Goal: Transaction & Acquisition: Book appointment/travel/reservation

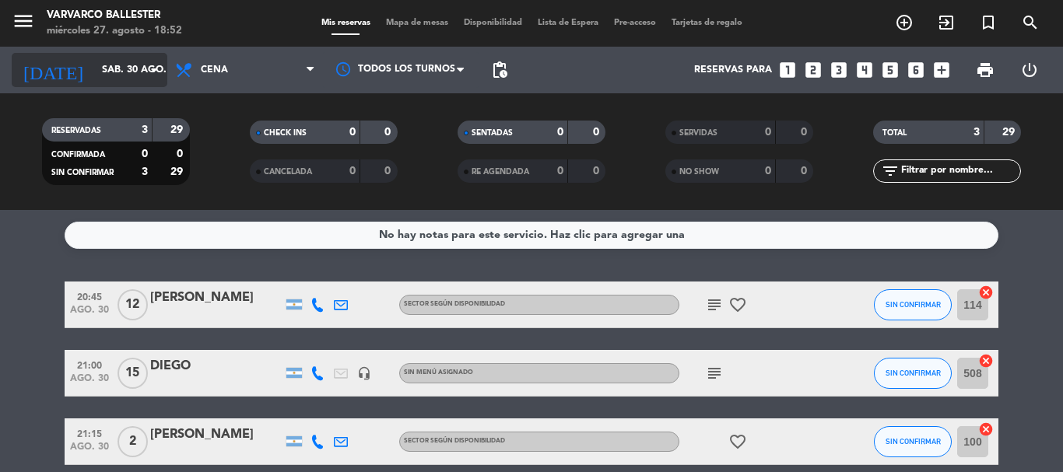
click at [107, 58] on input "sáb. 30 ago." at bounding box center [159, 70] width 131 height 26
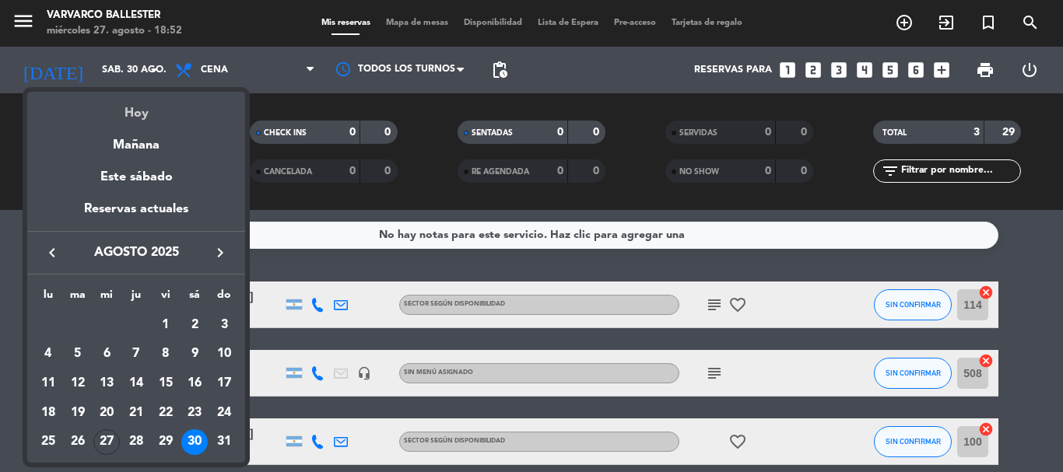
click at [152, 117] on div "Hoy" at bounding box center [136, 108] width 218 height 32
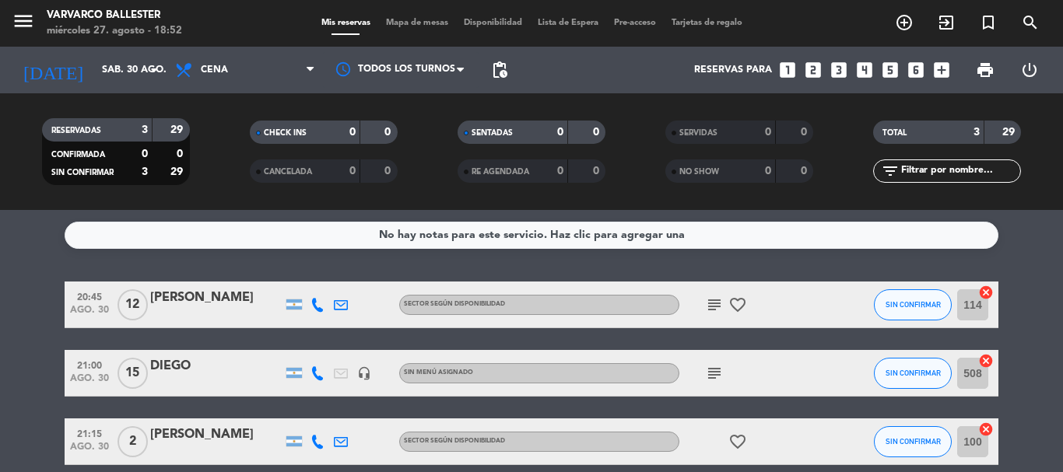
type input "mié. 27 ago."
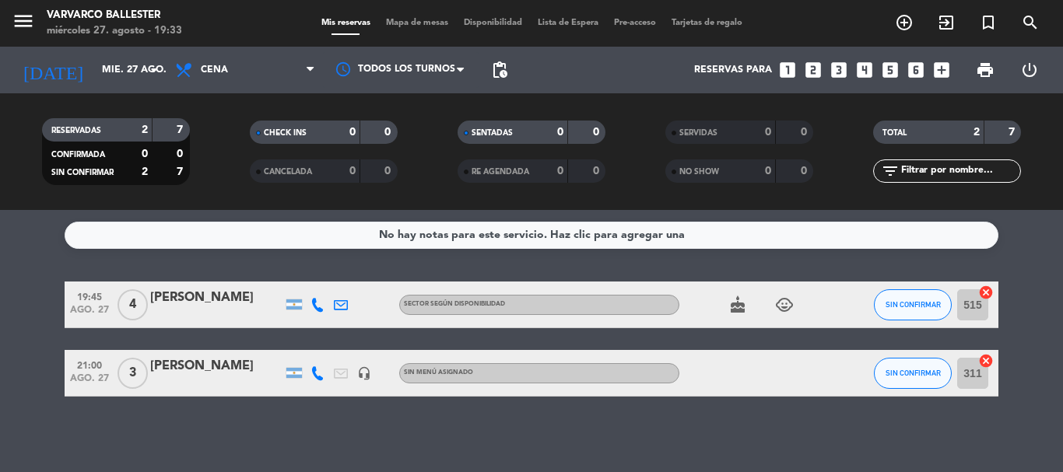
click at [21, 250] on div "No hay notas para este servicio. Haz clic para agregar una 19:45 ago. 27 4 [PER…" at bounding box center [531, 341] width 1063 height 262
drag, startPoint x: 23, startPoint y: 312, endPoint x: 39, endPoint y: 317, distance: 16.2
click at [23, 312] on bookings-row "19:45 ago. 27 4 [PERSON_NAME] Sector según disponibilidad cake child_care SIN C…" at bounding box center [531, 339] width 1063 height 115
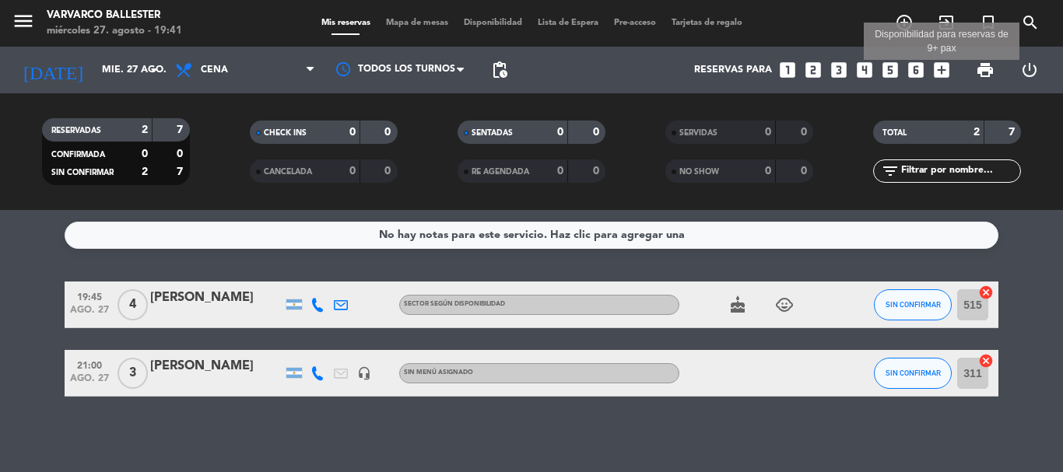
click at [944, 68] on icon "add_box" at bounding box center [941, 70] width 20 height 20
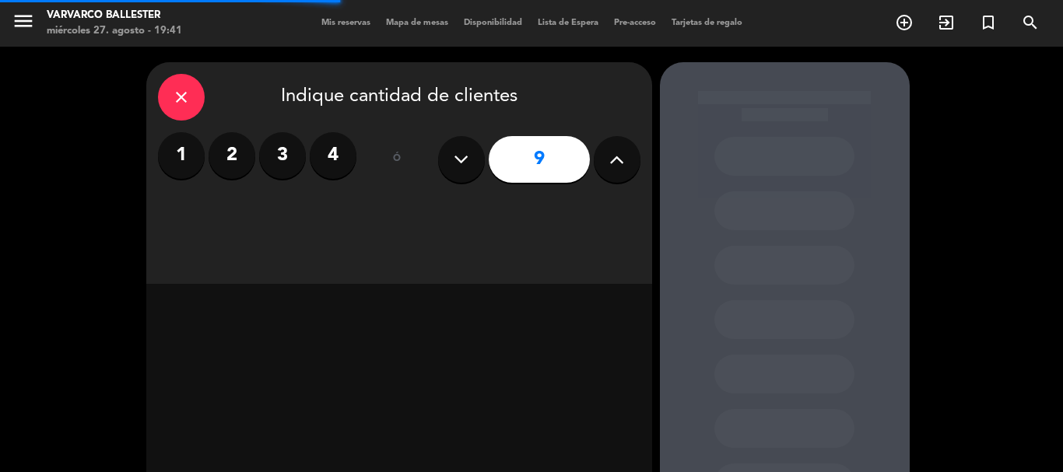
click at [607, 155] on button at bounding box center [617, 159] width 47 height 47
type input "10"
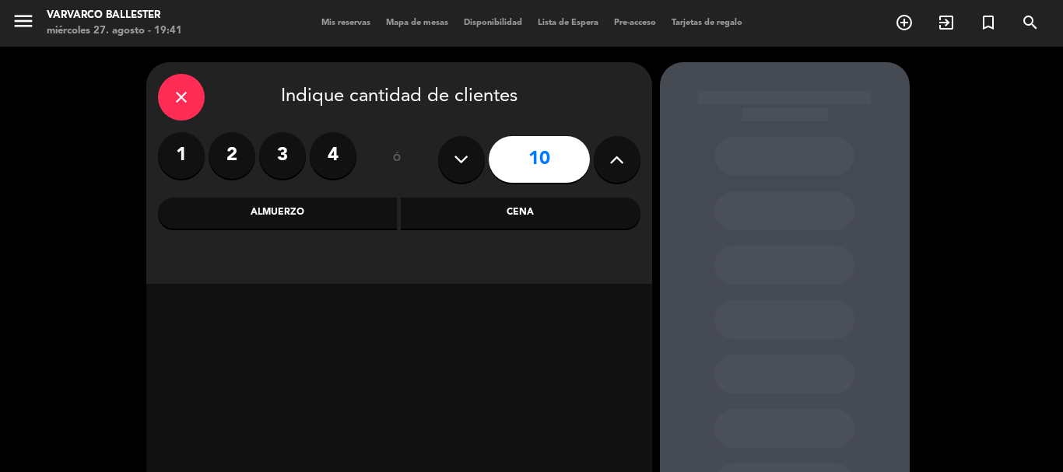
click at [493, 221] on div "Cena" at bounding box center [521, 213] width 240 height 31
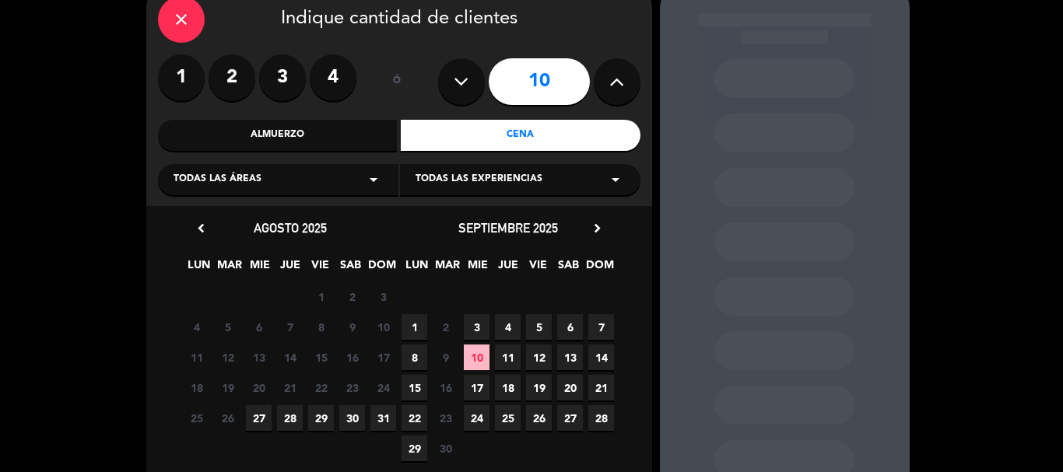
click at [496, 356] on span "11" at bounding box center [508, 358] width 26 height 26
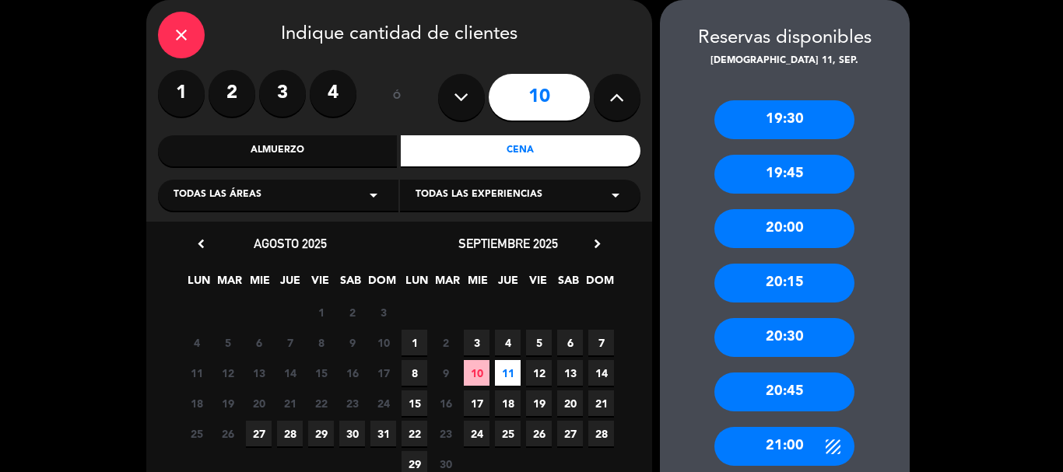
click at [775, 433] on div "21:00" at bounding box center [784, 446] width 140 height 39
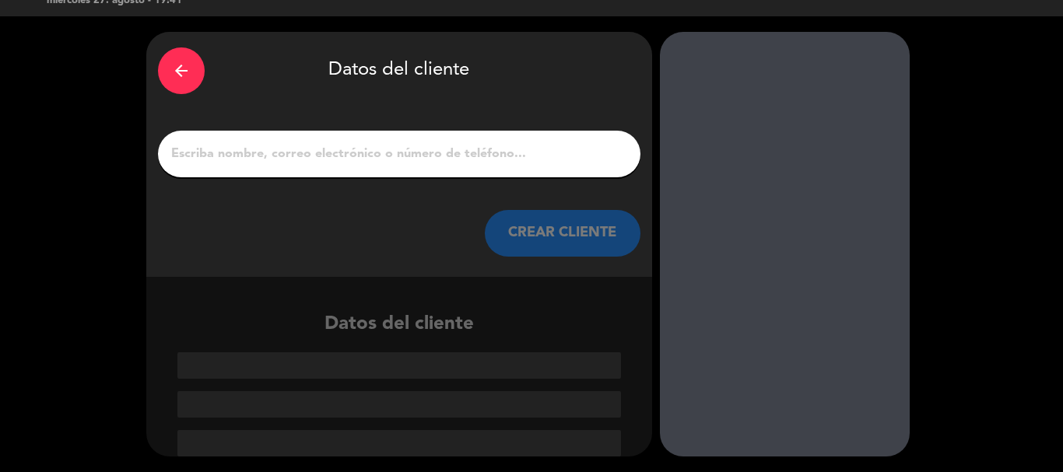
scroll to position [30, 0]
click at [536, 160] on input "1" at bounding box center [399, 154] width 459 height 22
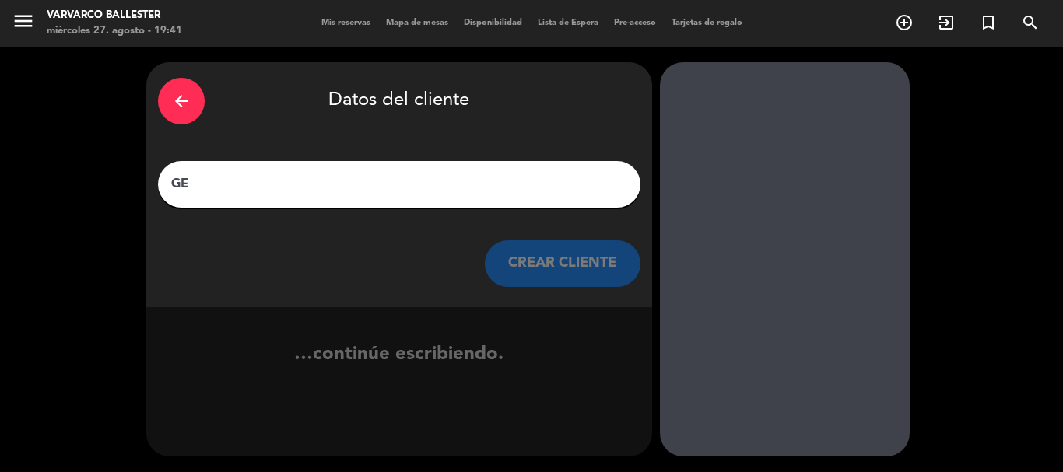
scroll to position [0, 0]
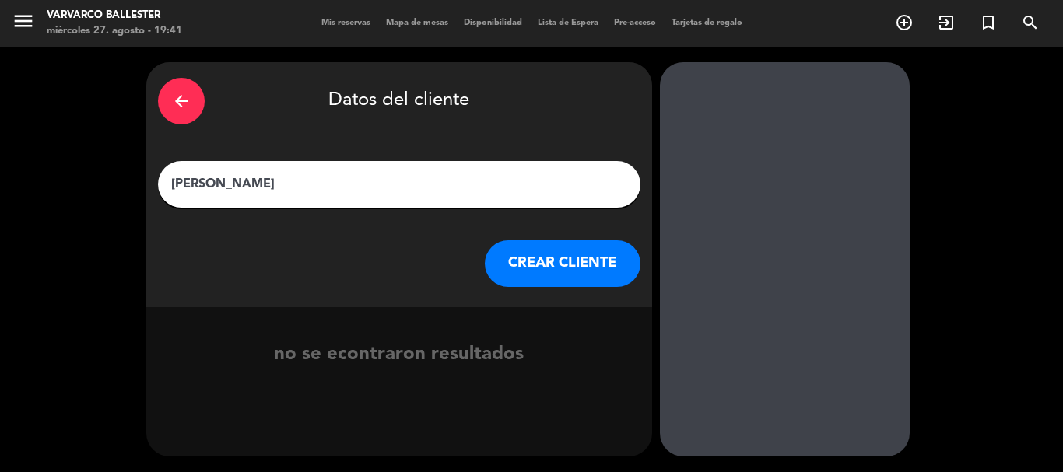
type input "[PERSON_NAME]"
click at [569, 258] on button "CREAR CLIENTE" at bounding box center [563, 263] width 156 height 47
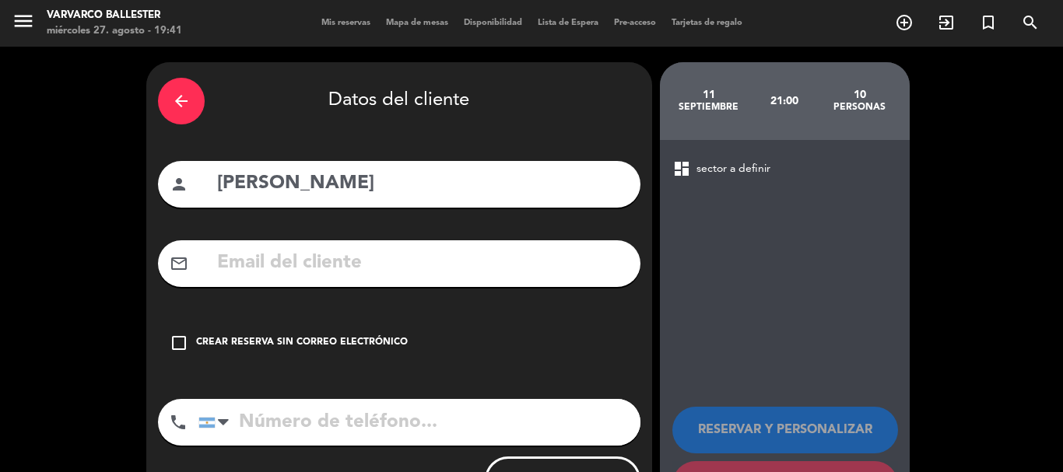
click at [543, 257] on input "text" at bounding box center [421, 263] width 413 height 32
drag, startPoint x: 333, startPoint y: 342, endPoint x: 331, endPoint y: 350, distance: 8.1
click at [332, 342] on div "Crear reserva sin correo electrónico" at bounding box center [302, 343] width 212 height 16
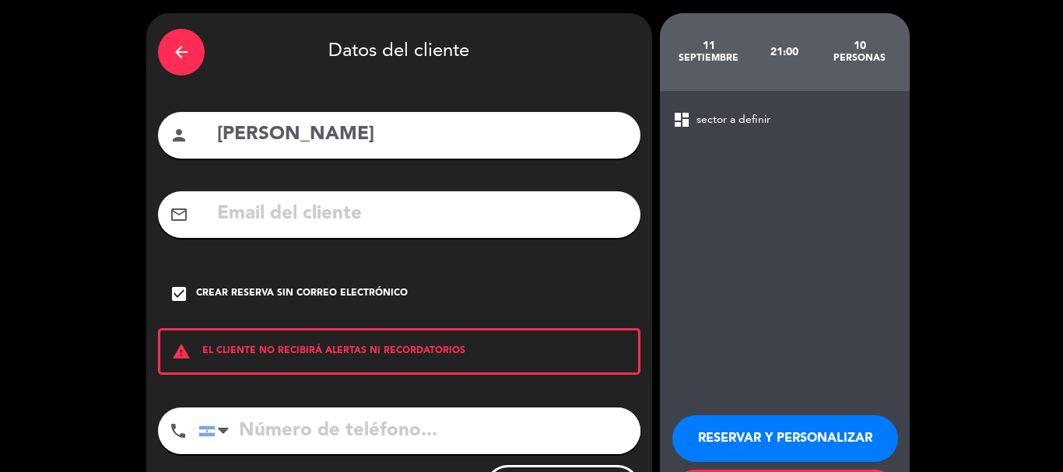
scroll to position [78, 0]
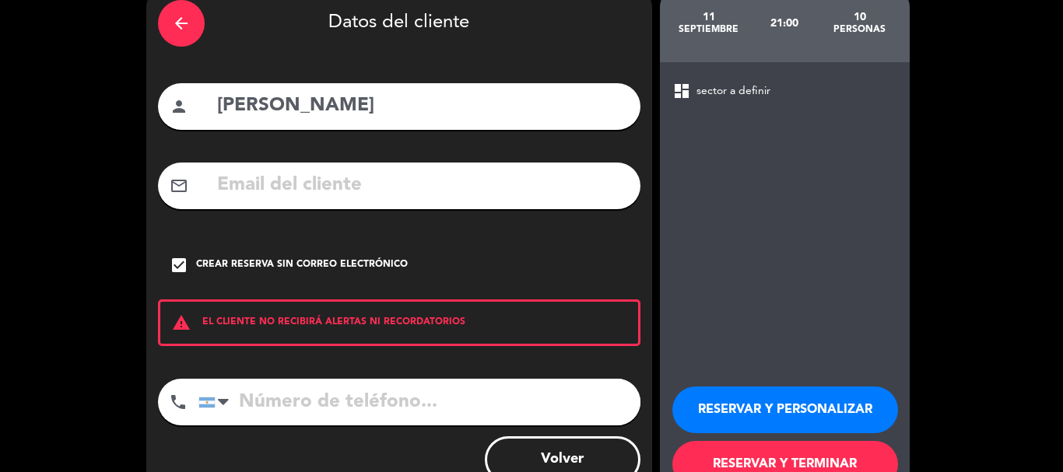
click at [482, 124] on div "person [PERSON_NAME]" at bounding box center [399, 106] width 482 height 47
click at [492, 111] on input "[PERSON_NAME]" at bounding box center [421, 106] width 413 height 32
type input "[PERSON_NAME]. CCI Itati"
click at [312, 387] on input "tel" at bounding box center [419, 402] width 442 height 47
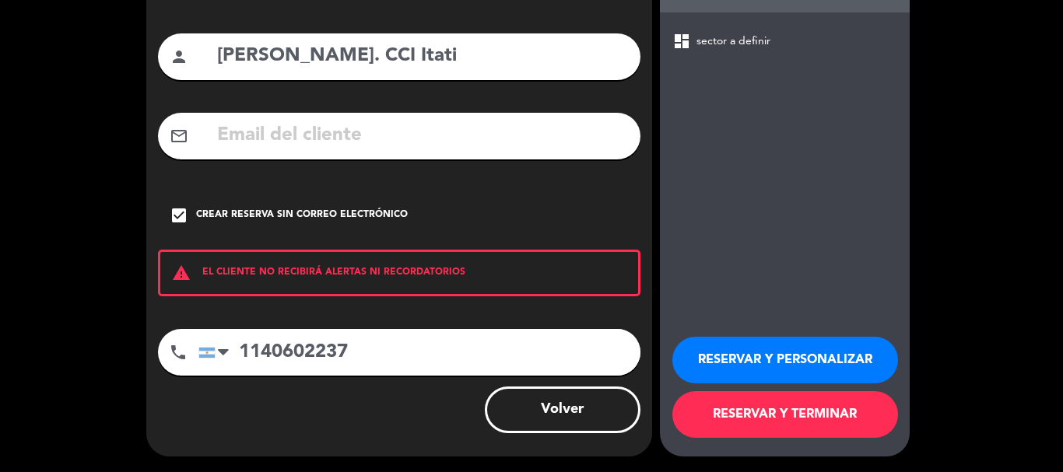
type input "1140602237"
click at [706, 411] on button "RESERVAR Y TERMINAR" at bounding box center [785, 414] width 226 height 47
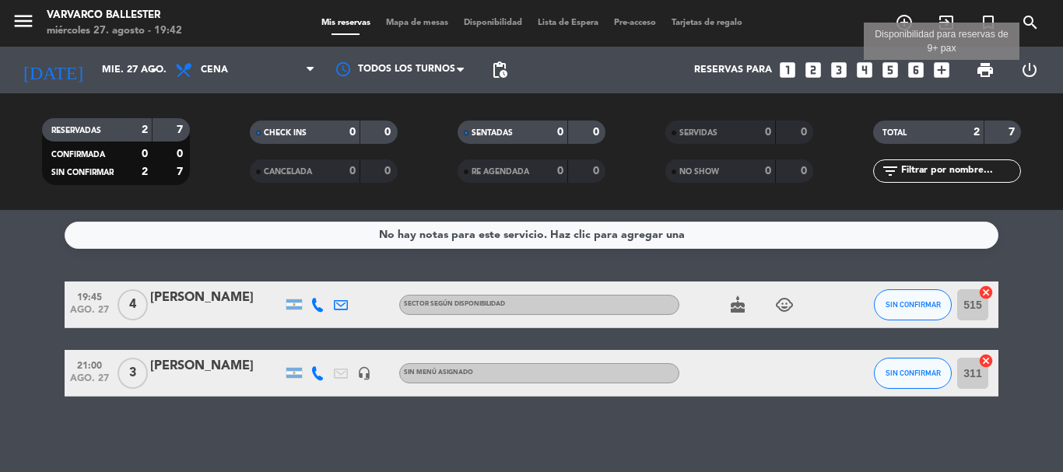
click at [938, 70] on icon "add_box" at bounding box center [941, 70] width 20 height 20
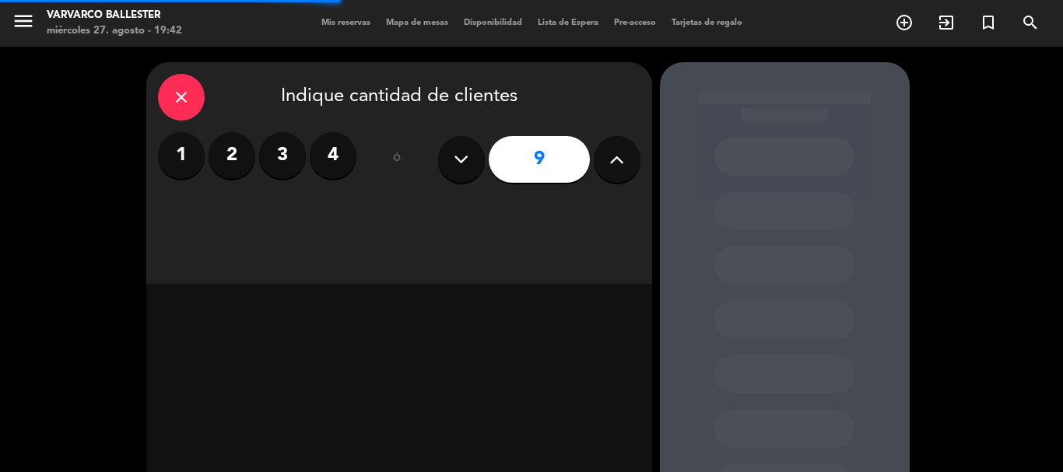
click at [617, 152] on icon at bounding box center [616, 159] width 15 height 23
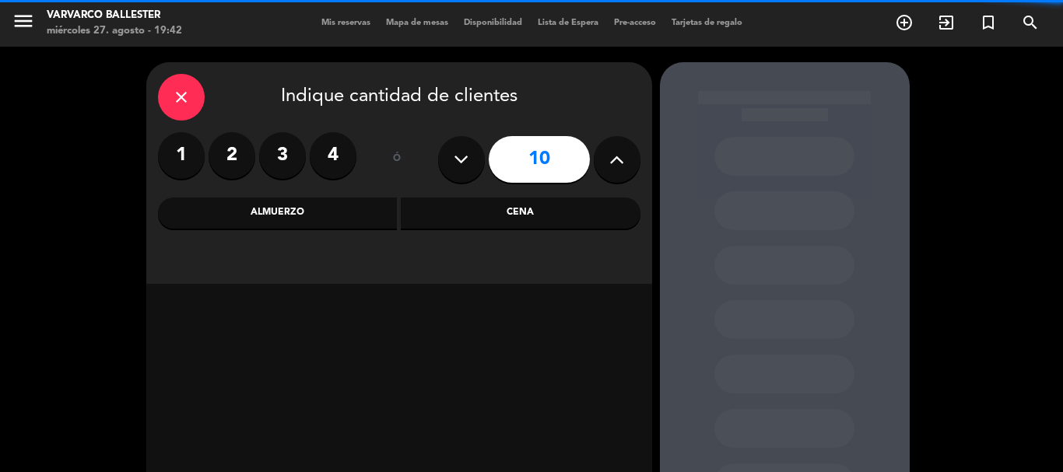
click at [617, 152] on icon at bounding box center [616, 159] width 15 height 23
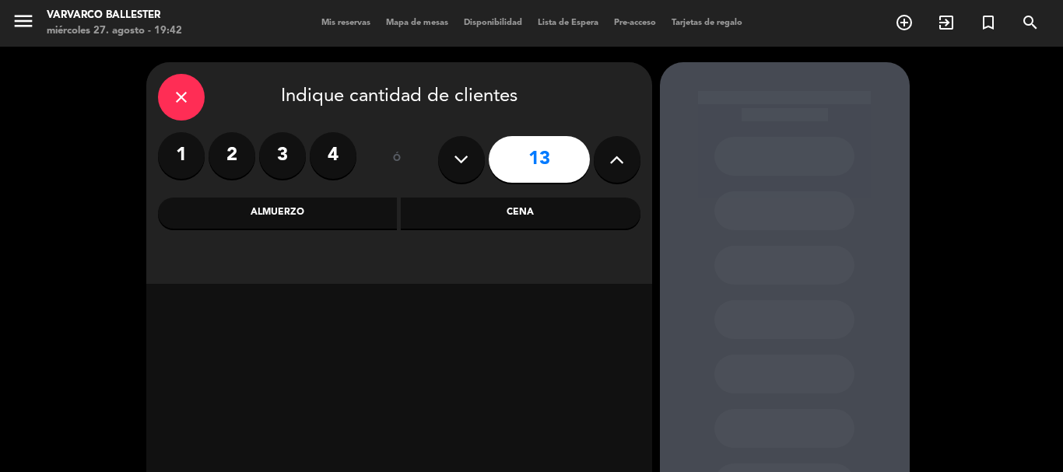
click at [617, 152] on icon at bounding box center [616, 159] width 15 height 23
type input "14"
click at [596, 215] on div "Cena" at bounding box center [521, 213] width 240 height 31
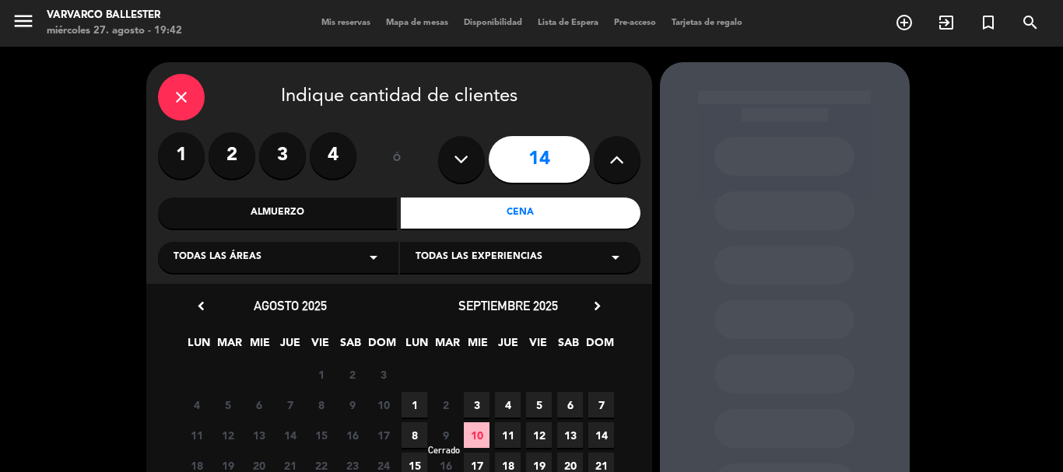
drag, startPoint x: 413, startPoint y: 402, endPoint x: 446, endPoint y: 388, distance: 35.5
click at [413, 401] on span "1" at bounding box center [414, 405] width 26 height 26
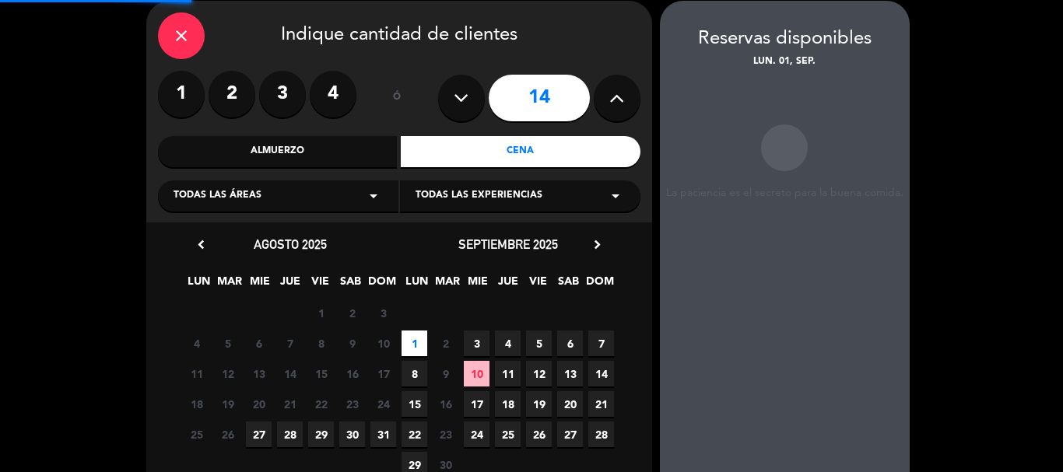
scroll to position [62, 0]
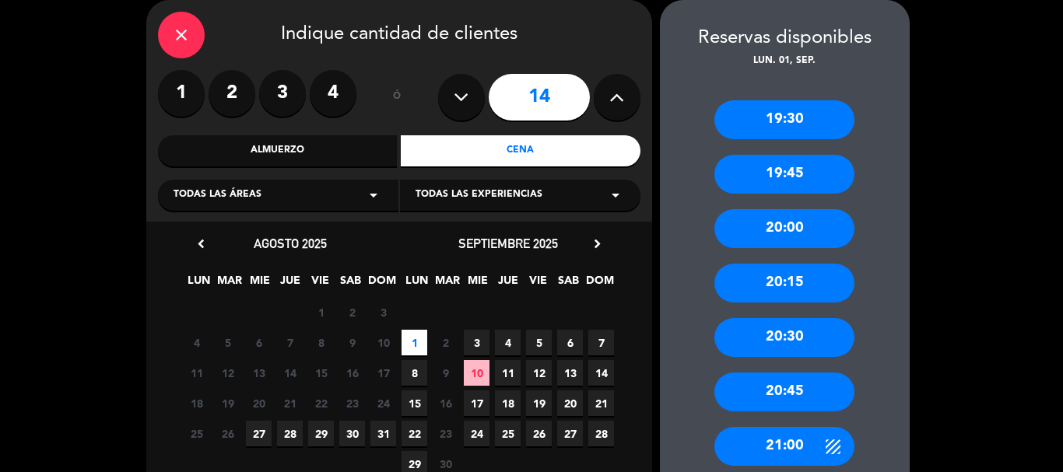
click at [804, 335] on div "20:30" at bounding box center [784, 337] width 140 height 39
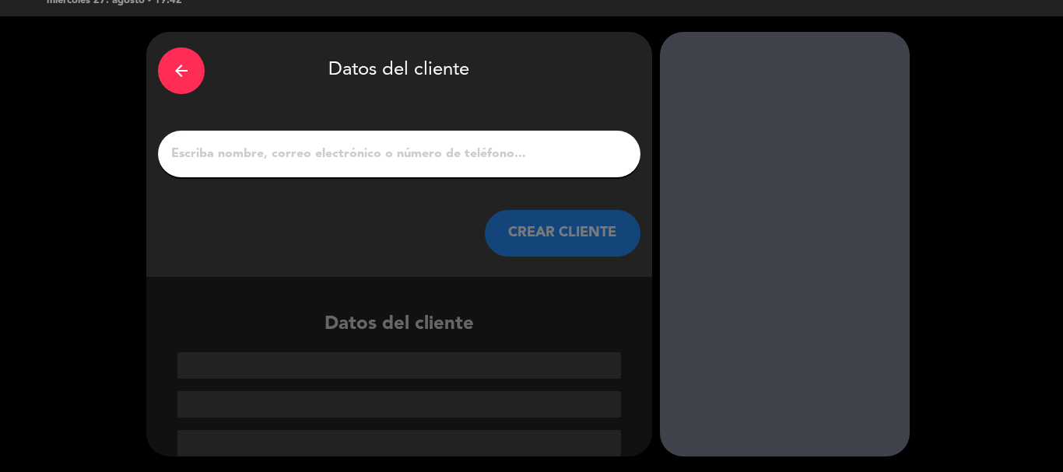
scroll to position [30, 0]
click at [531, 169] on div at bounding box center [399, 154] width 482 height 47
click at [534, 159] on input "1" at bounding box center [399, 154] width 459 height 22
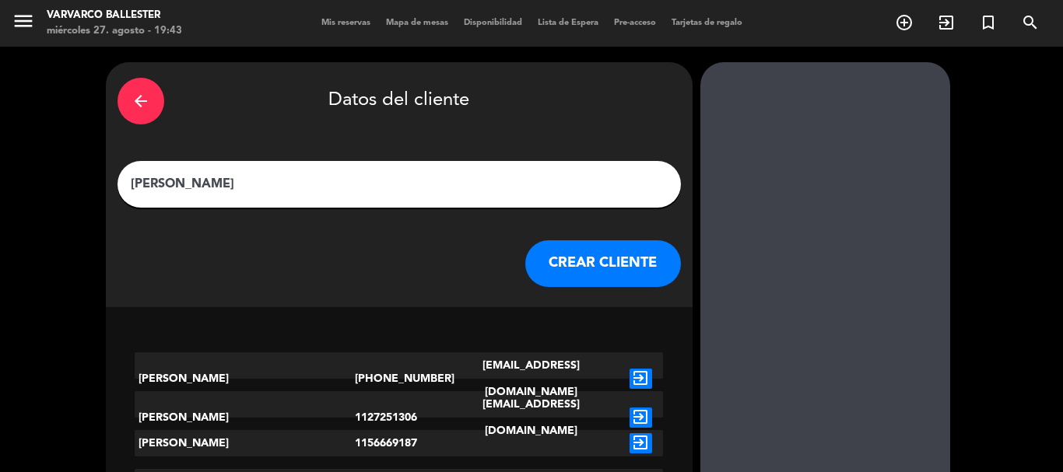
type input "[PERSON_NAME]"
click at [559, 252] on button "CREAR CLIENTE" at bounding box center [603, 263] width 156 height 47
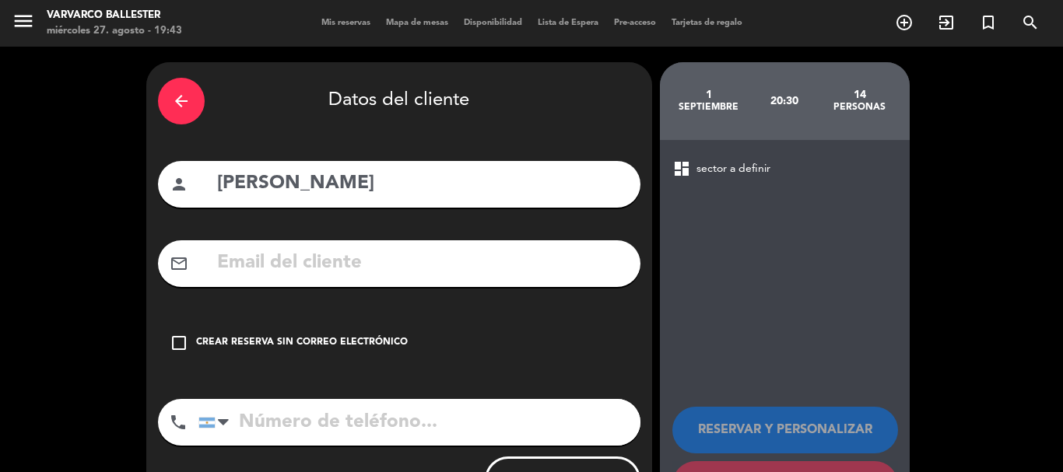
drag, startPoint x: 258, startPoint y: 331, endPoint x: 304, endPoint y: 349, distance: 49.3
click at [259, 331] on div "check_box_outline_blank Crear reserva sin correo electrónico" at bounding box center [399, 343] width 482 height 47
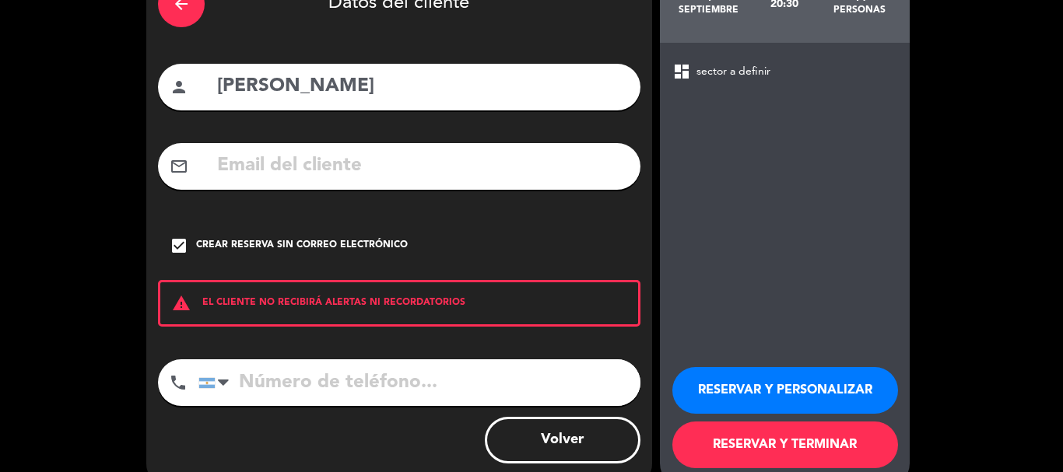
scroll to position [128, 0]
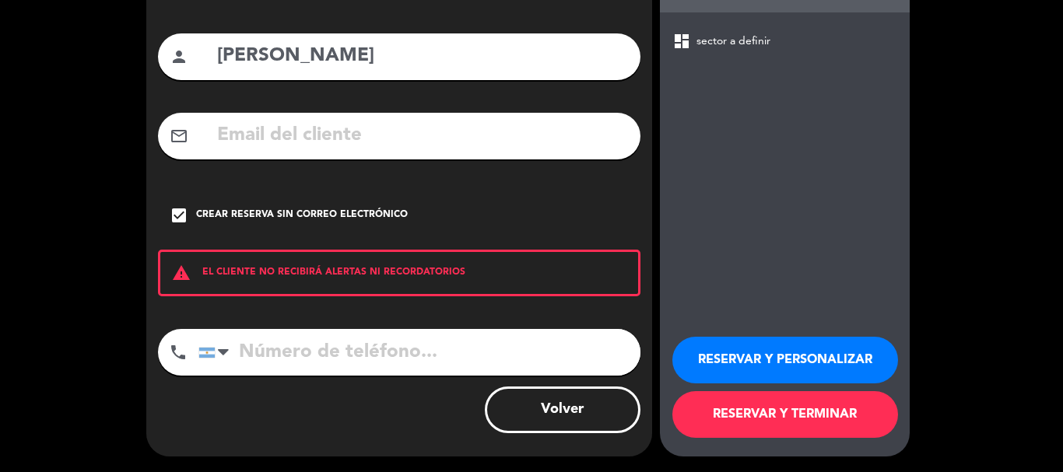
click at [345, 330] on input "tel" at bounding box center [419, 352] width 442 height 47
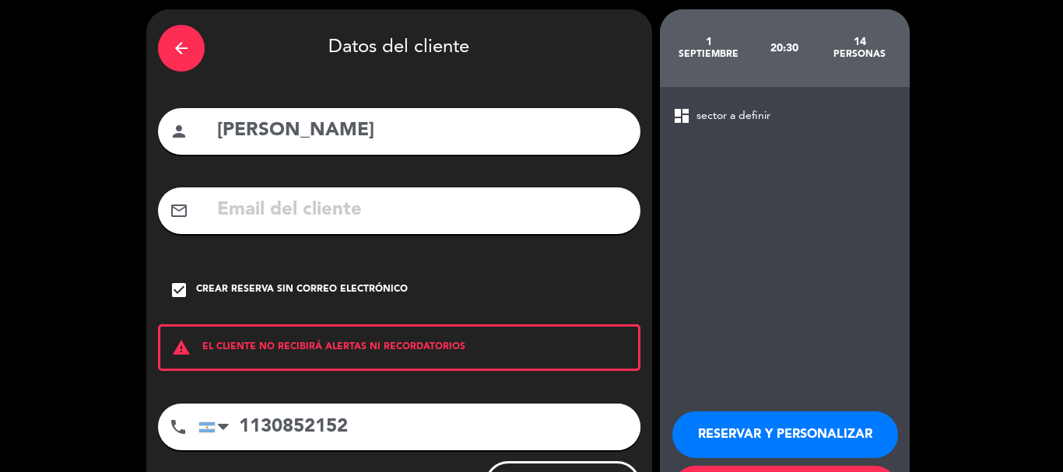
scroll to position [78, 0]
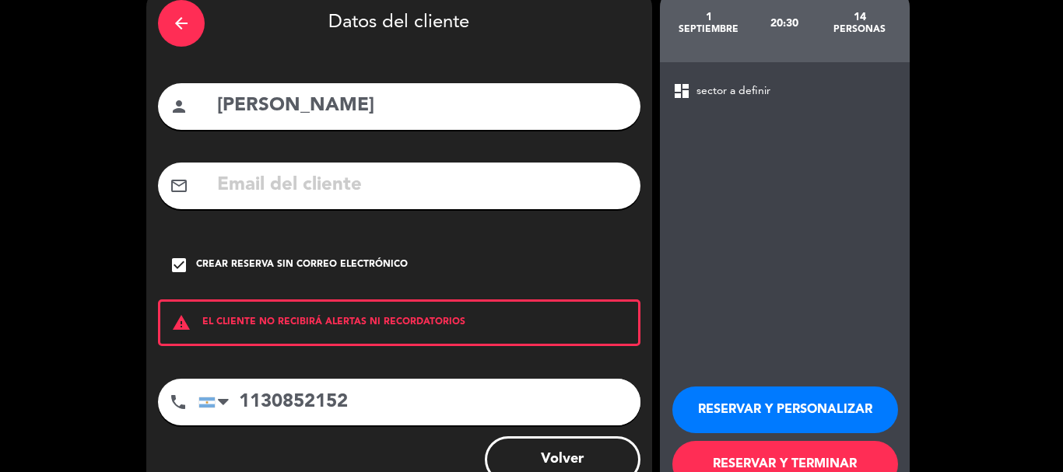
type input "1130852152"
click at [724, 413] on button "RESERVAR Y PERSONALIZAR" at bounding box center [785, 410] width 226 height 47
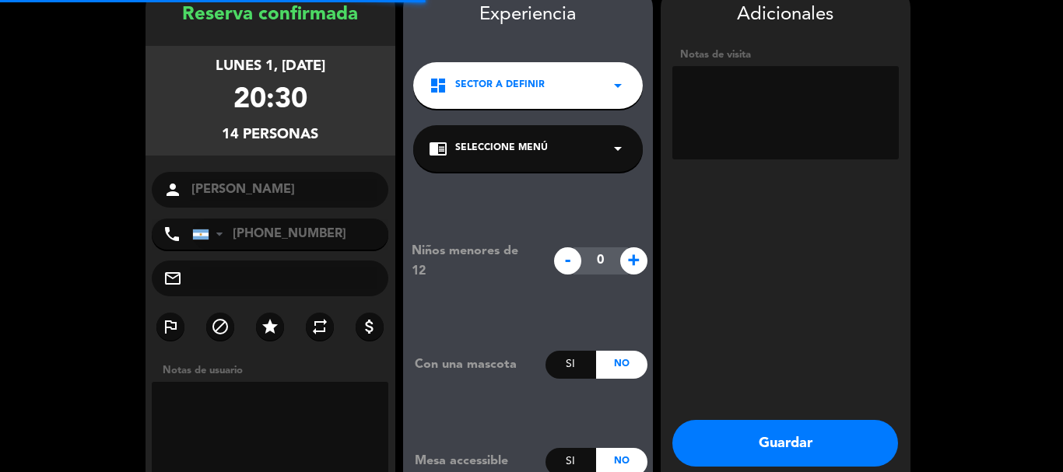
scroll to position [62, 0]
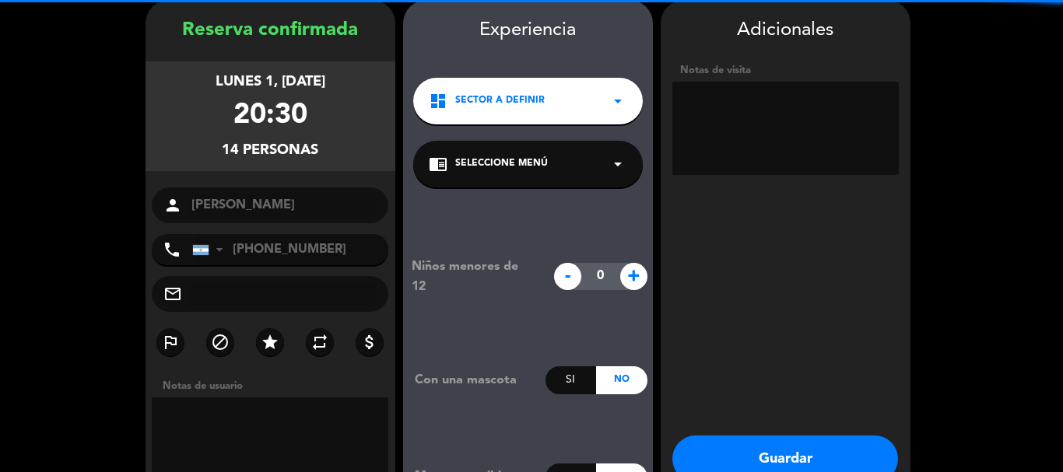
click at [736, 142] on textarea at bounding box center [785, 128] width 226 height 93
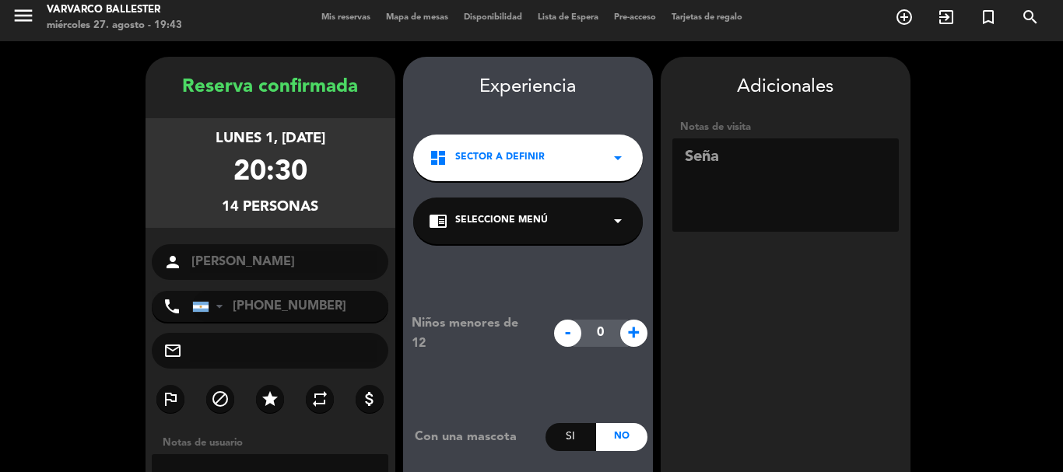
scroll to position [0, 0]
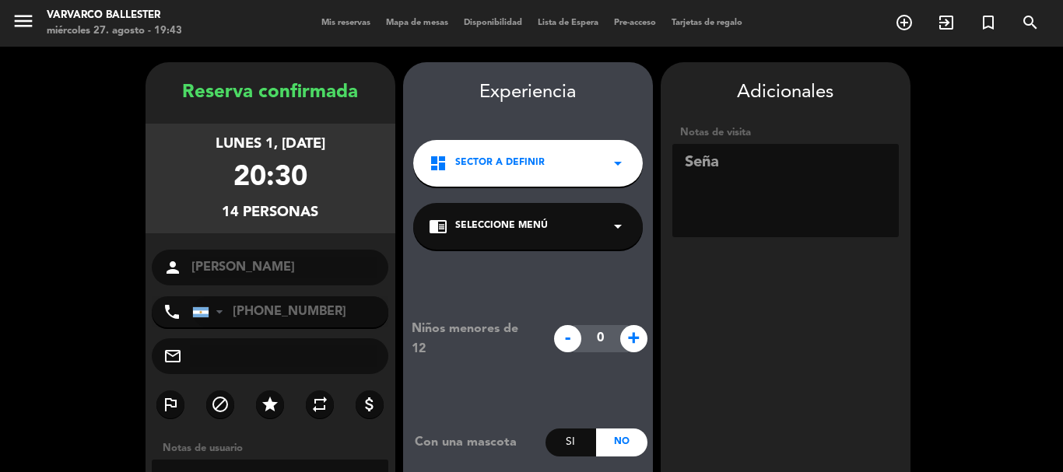
click at [776, 184] on textarea at bounding box center [785, 190] width 226 height 93
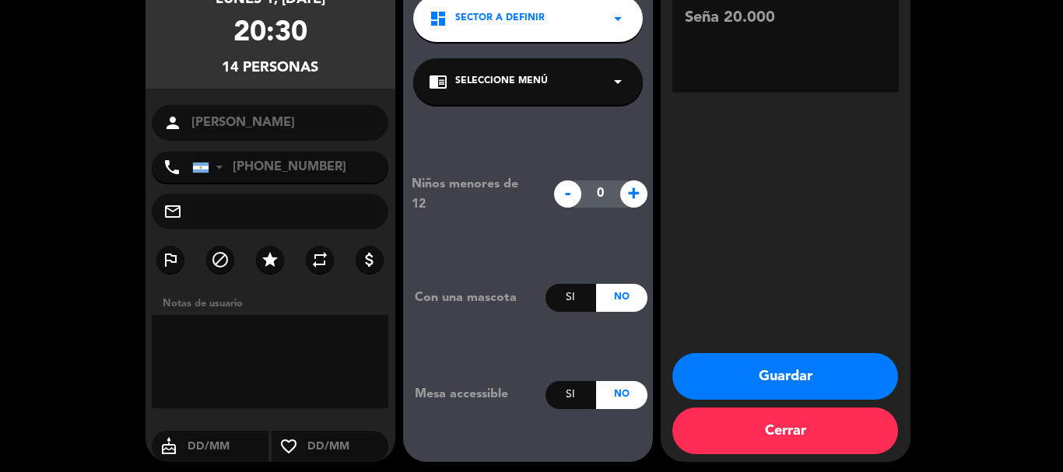
scroll to position [150, 0]
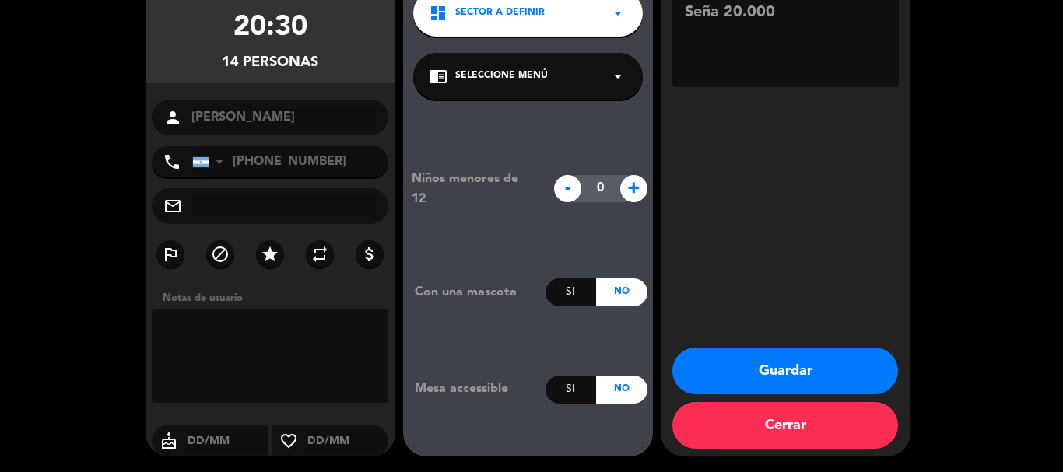
type textarea "Seña 20.000"
click at [784, 358] on button "Guardar" at bounding box center [785, 371] width 226 height 47
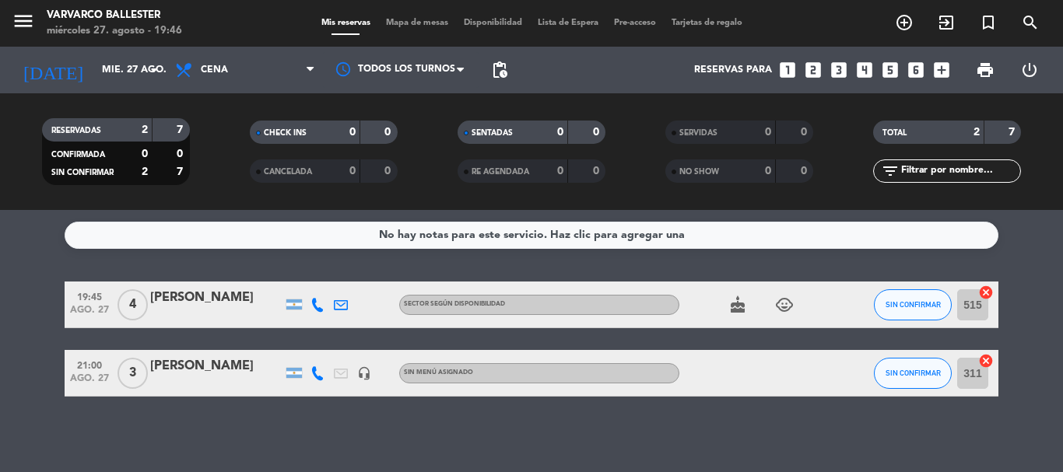
click at [864, 66] on icon "looks_4" at bounding box center [864, 70] width 20 height 20
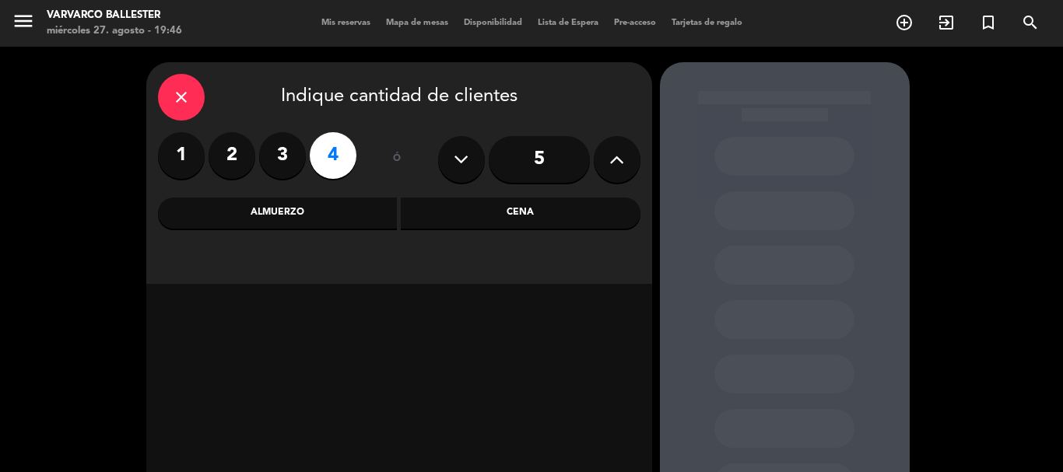
click at [513, 211] on div "Cena" at bounding box center [521, 213] width 240 height 31
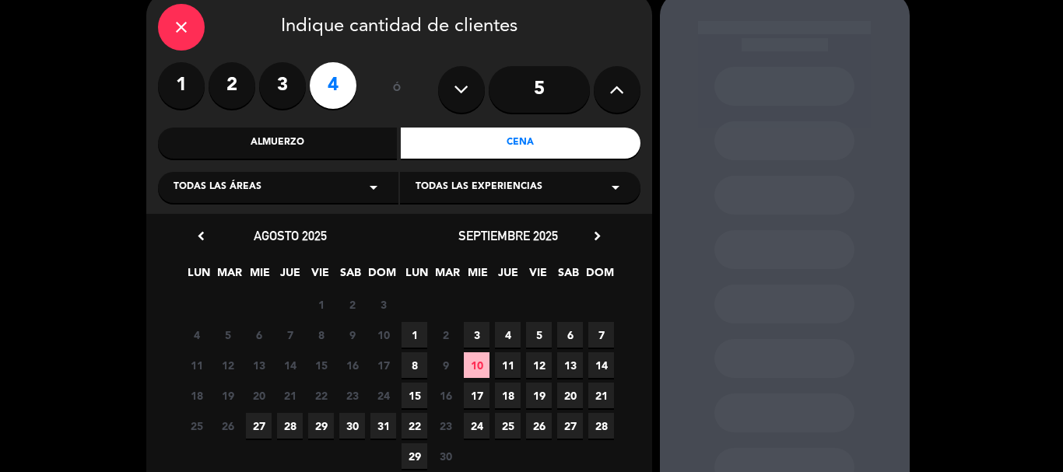
scroll to position [78, 0]
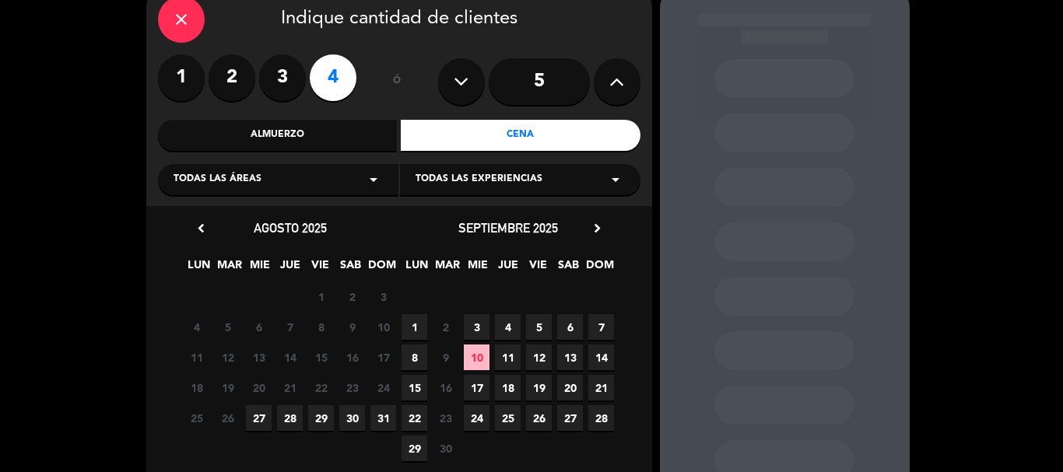
click at [294, 418] on span "28" at bounding box center [290, 418] width 26 height 26
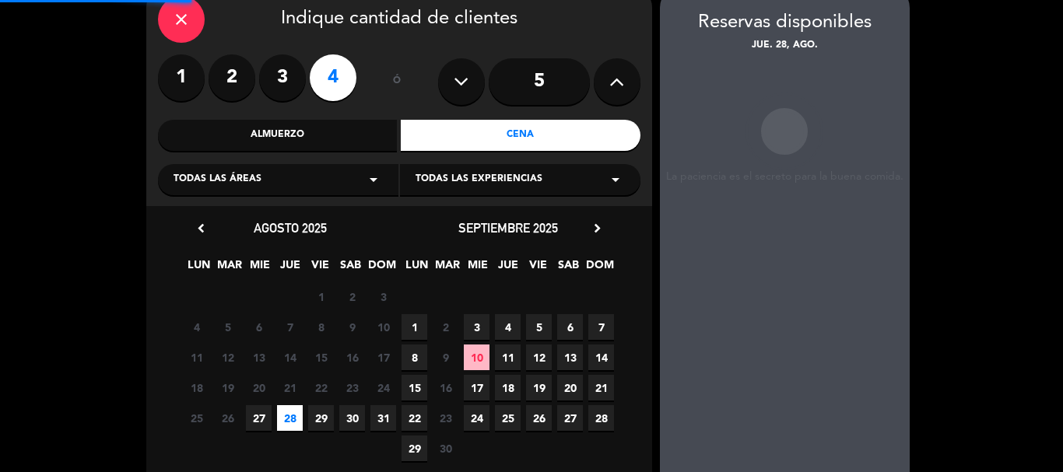
scroll to position [62, 0]
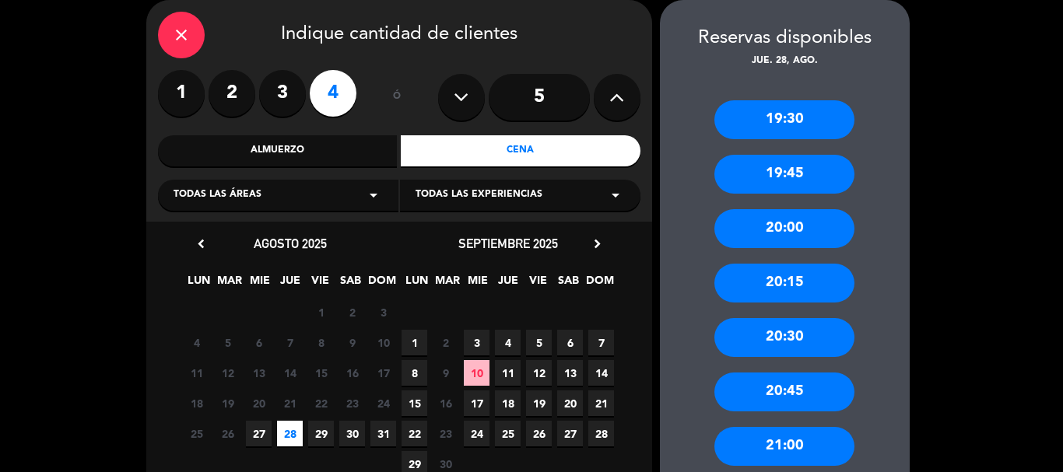
click at [784, 443] on div "21:00" at bounding box center [784, 446] width 140 height 39
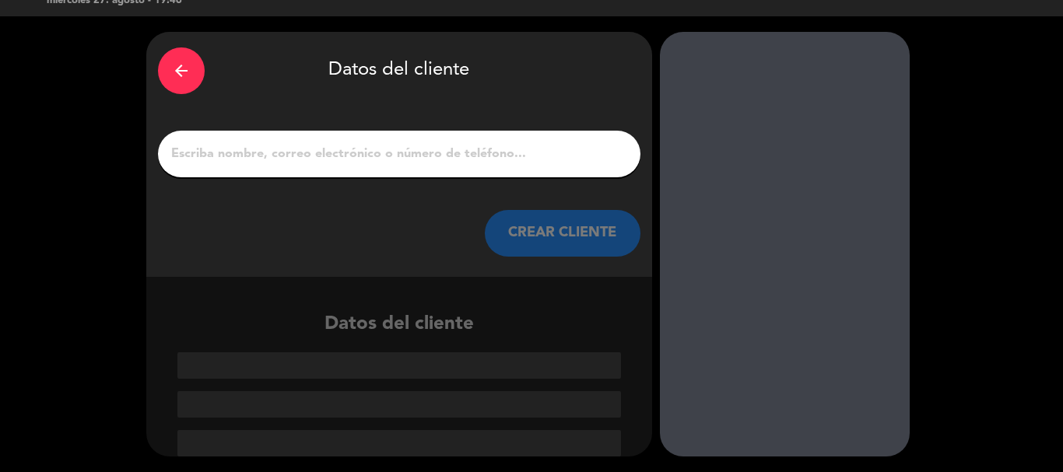
scroll to position [30, 0]
click at [526, 152] on input "1" at bounding box center [399, 154] width 459 height 22
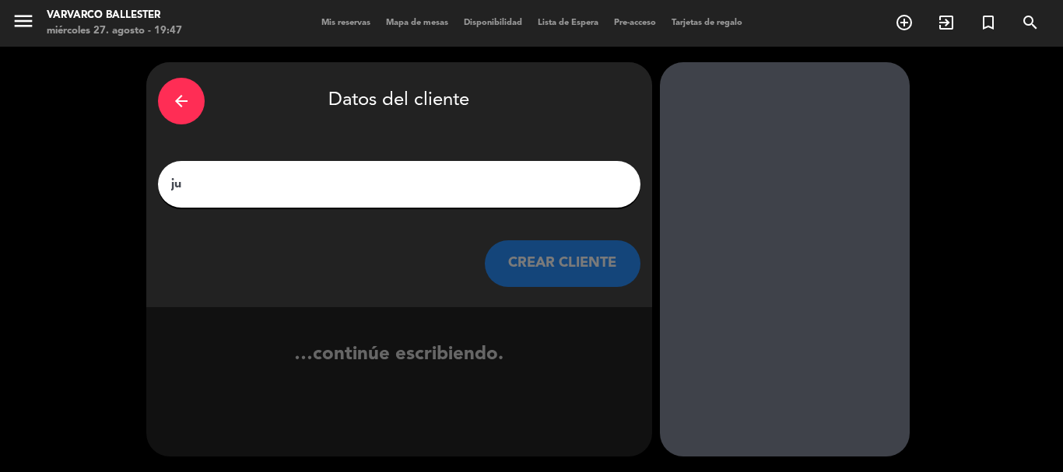
scroll to position [0, 0]
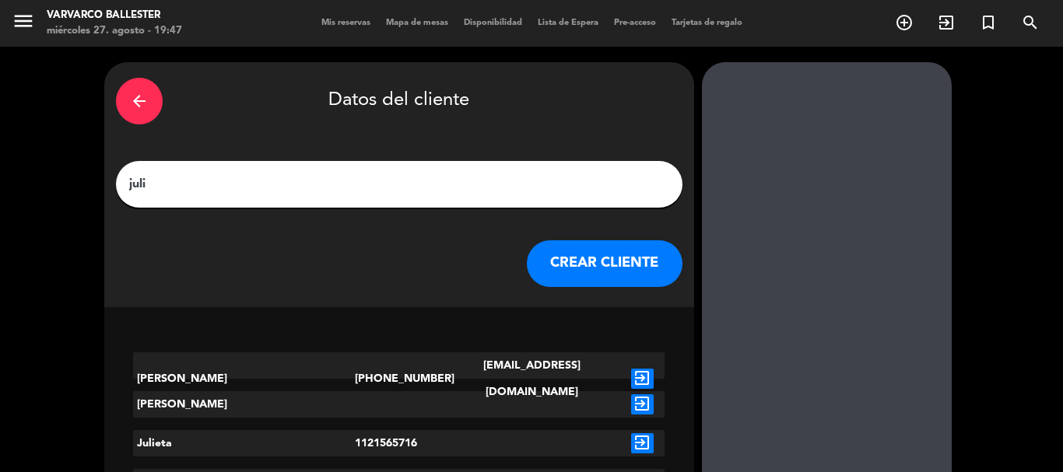
click at [149, 102] on icon "arrow_back" at bounding box center [139, 101] width 19 height 19
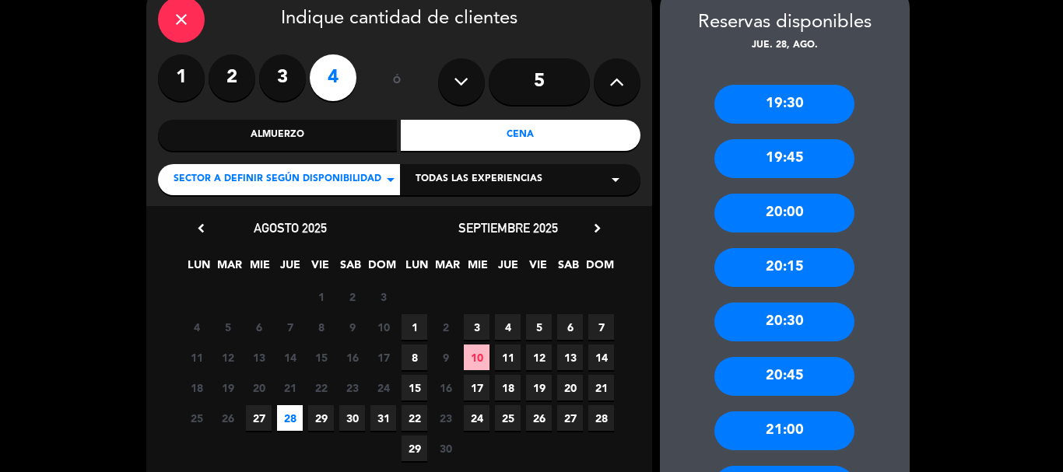
click at [265, 416] on span "27" at bounding box center [259, 418] width 26 height 26
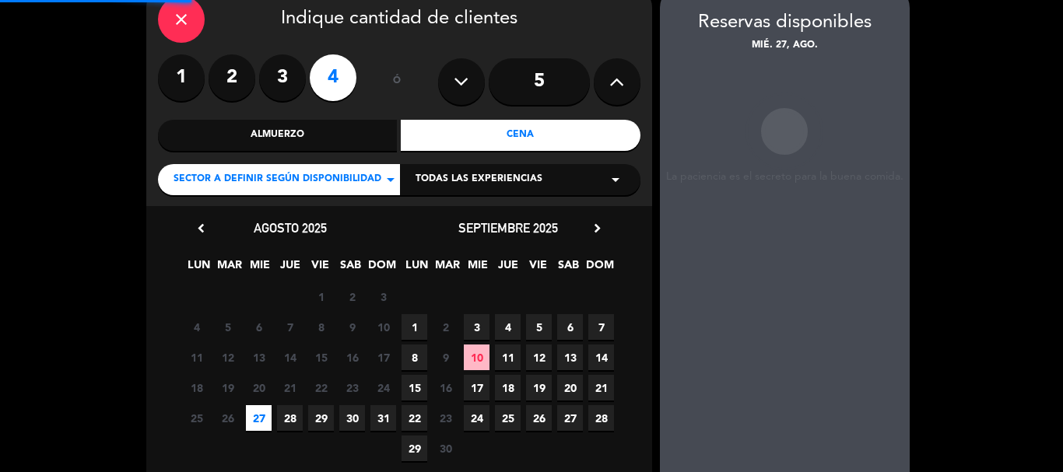
scroll to position [62, 0]
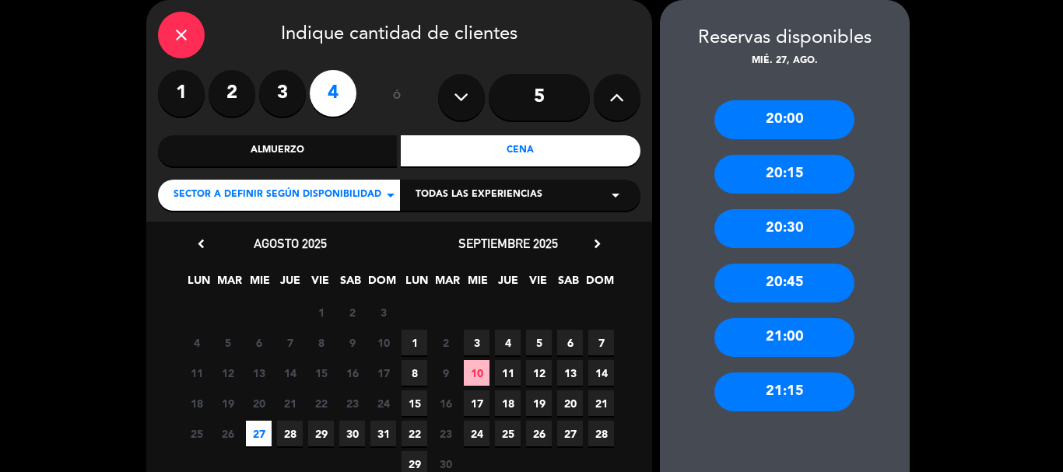
click at [806, 343] on div "21:00" at bounding box center [784, 337] width 140 height 39
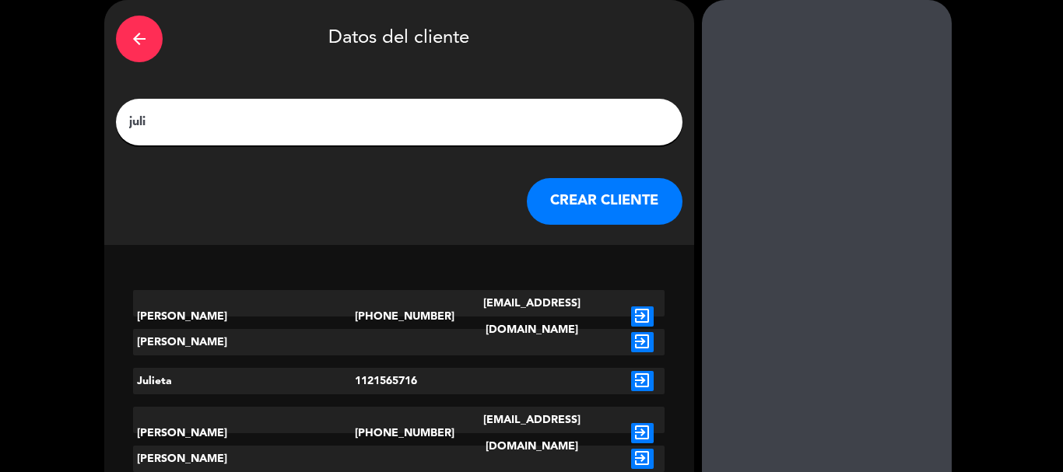
click at [457, 148] on div "arrow_back Datos del cliente [PERSON_NAME] CLIENTE" at bounding box center [399, 122] width 590 height 245
click at [465, 138] on div "juli" at bounding box center [399, 122] width 566 height 47
click at [450, 115] on input "juli" at bounding box center [399, 122] width 543 height 22
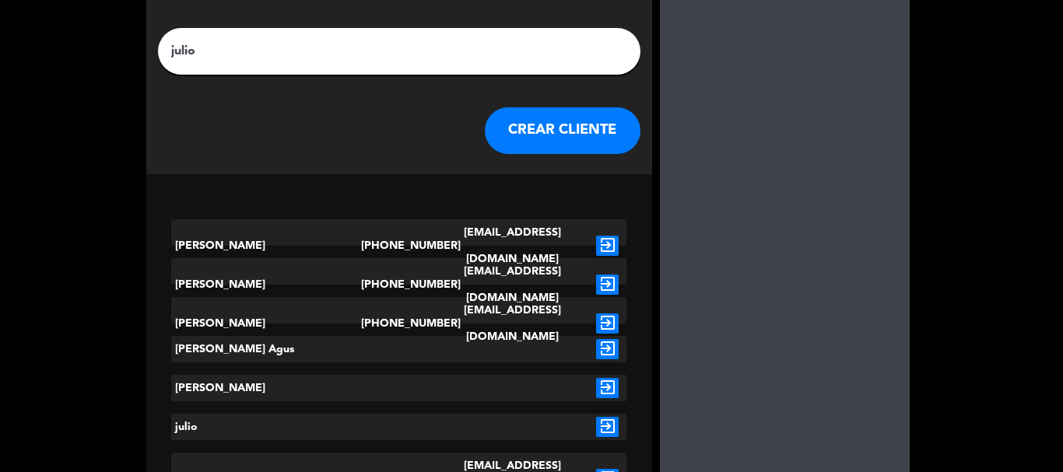
scroll to position [156, 0]
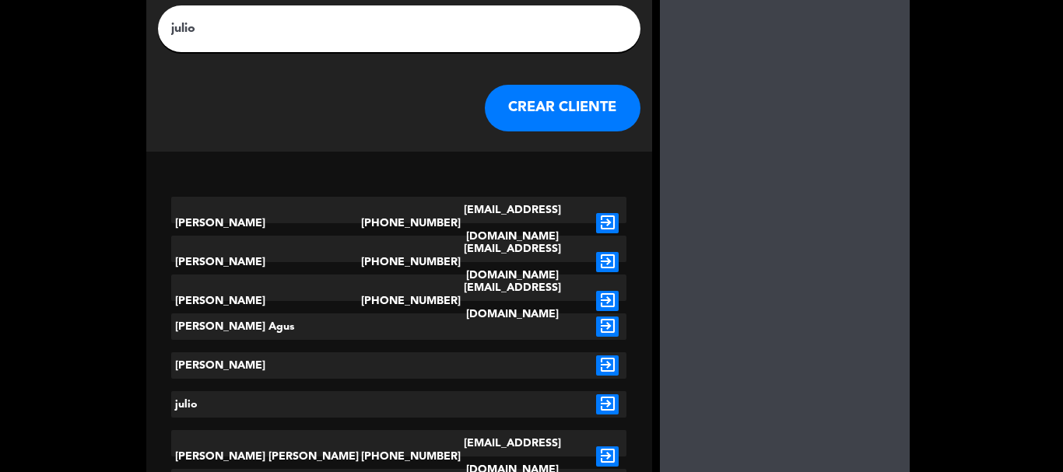
type input "julio"
click at [549, 116] on button "CREAR CLIENTE" at bounding box center [563, 108] width 156 height 47
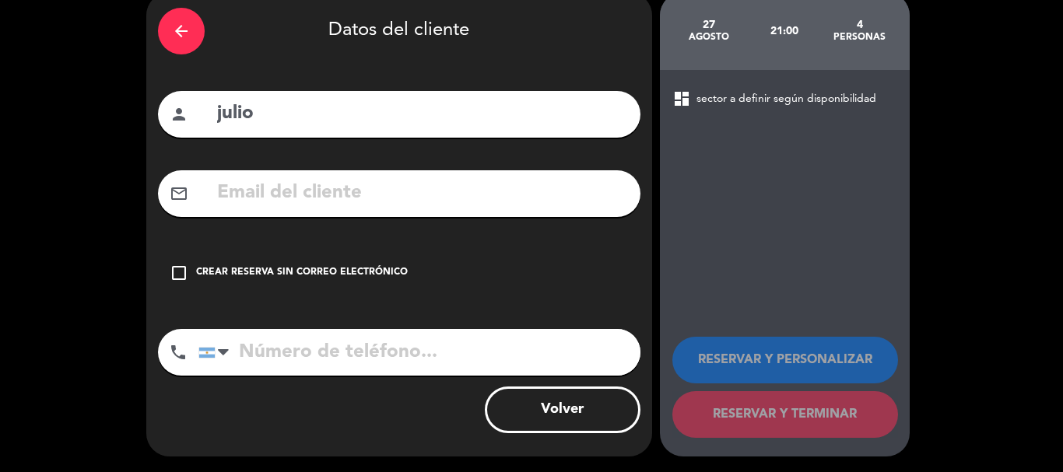
scroll to position [70, 0]
click at [388, 268] on div "Crear reserva sin correo electrónico" at bounding box center [302, 273] width 212 height 16
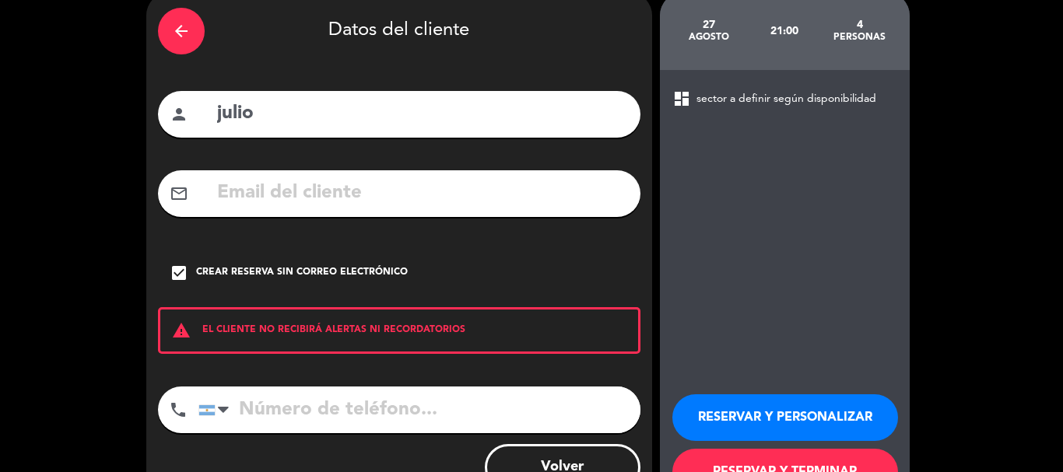
scroll to position [128, 0]
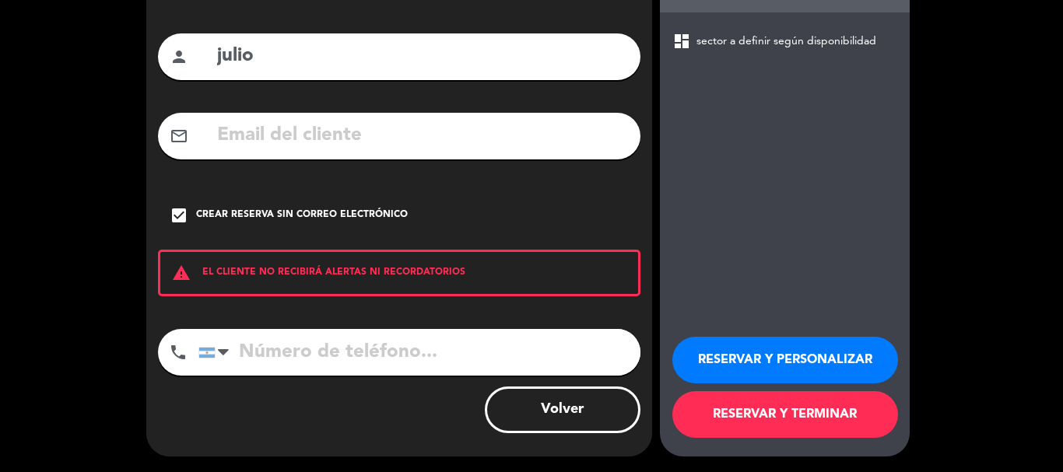
click at [464, 370] on input "tel" at bounding box center [419, 352] width 442 height 47
type input "1122520778"
click at [778, 412] on button "RESERVAR Y TERMINAR" at bounding box center [785, 414] width 226 height 47
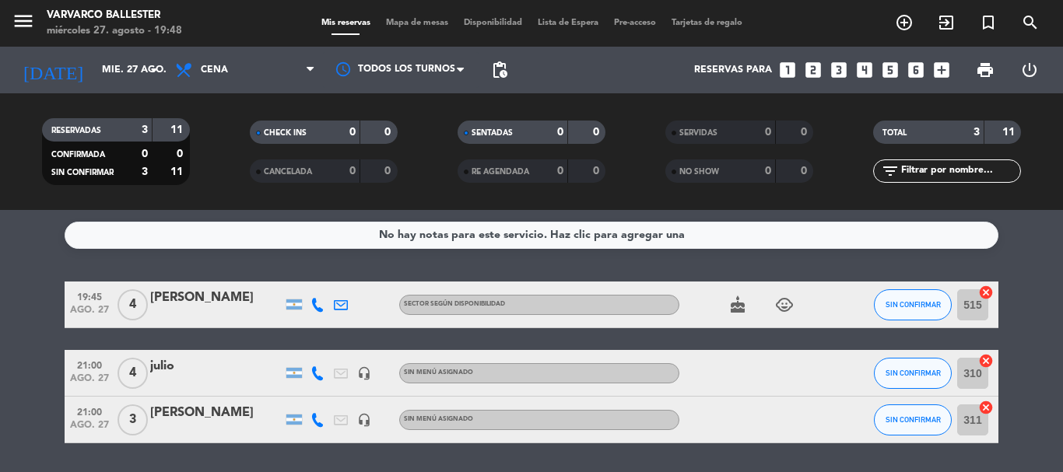
click at [864, 76] on icon "looks_4" at bounding box center [864, 70] width 20 height 20
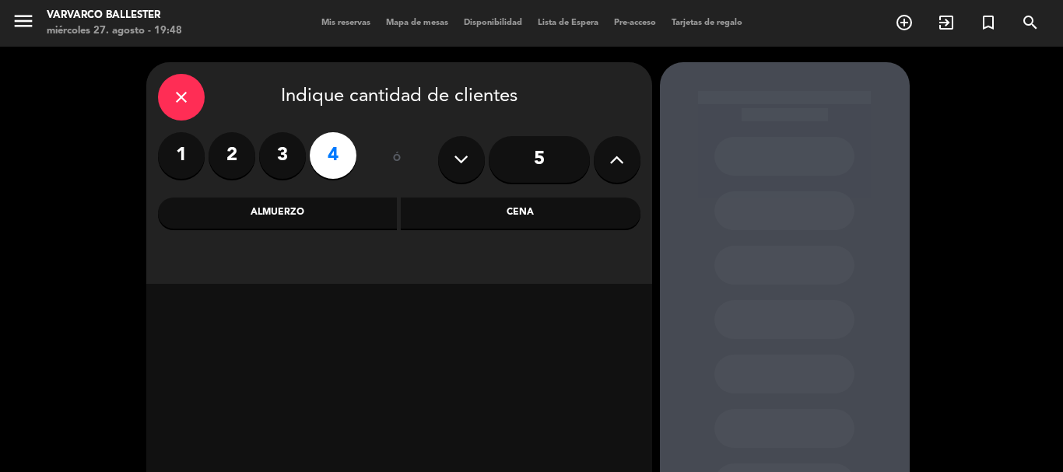
click at [538, 202] on div "Cena" at bounding box center [521, 213] width 240 height 31
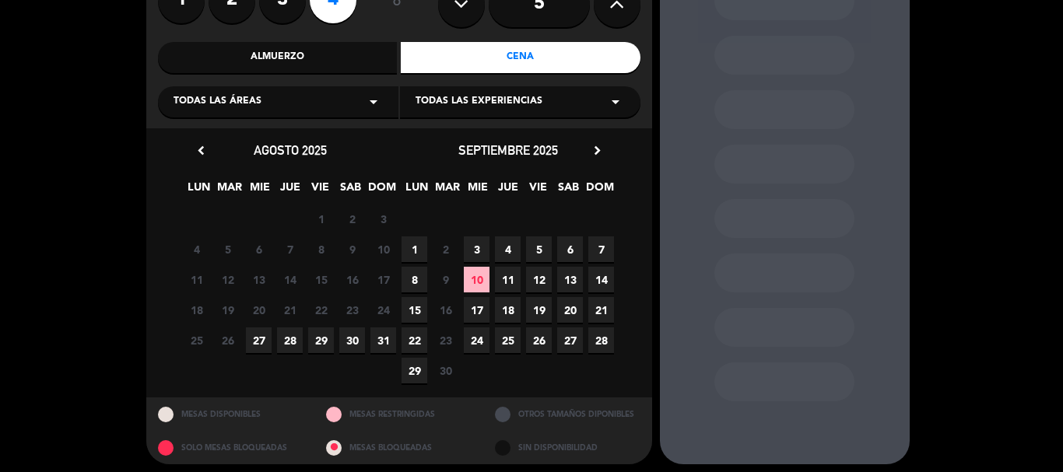
click at [323, 332] on span "29" at bounding box center [321, 341] width 26 height 26
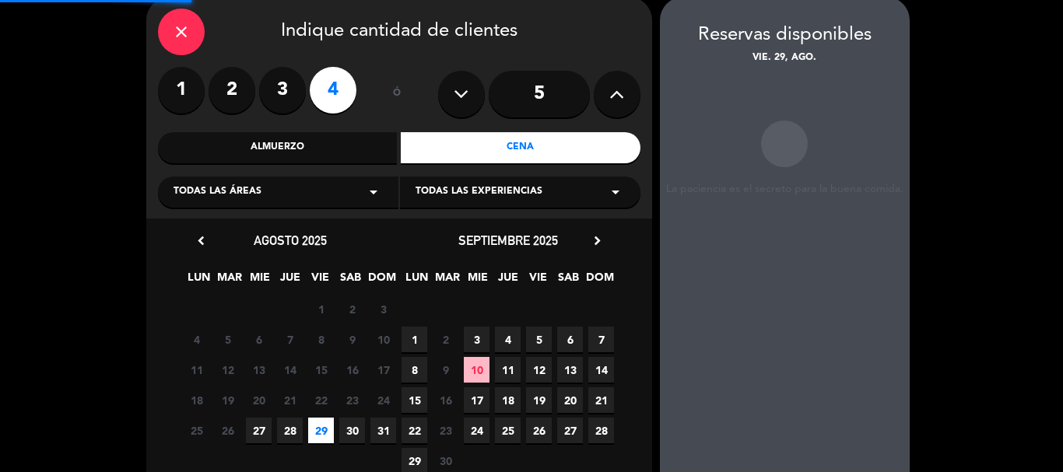
scroll to position [62, 0]
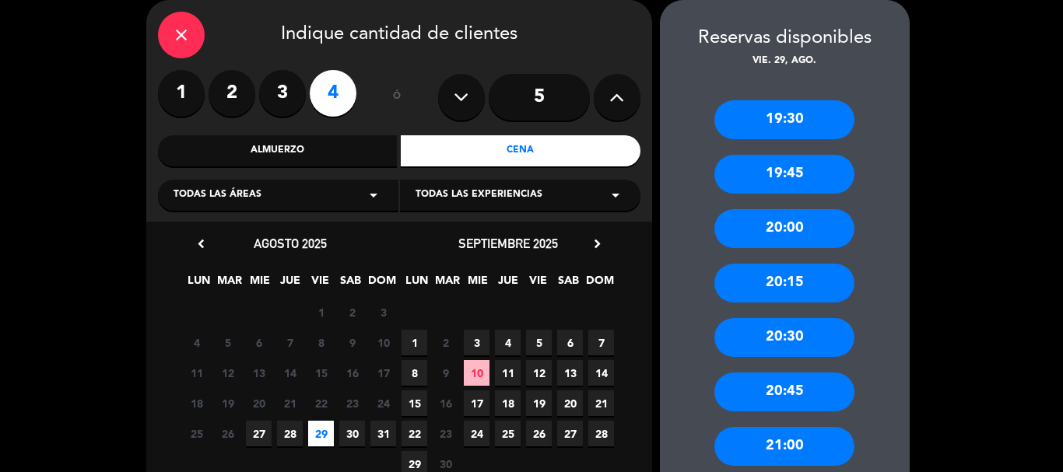
click at [816, 331] on div "20:30" at bounding box center [784, 337] width 140 height 39
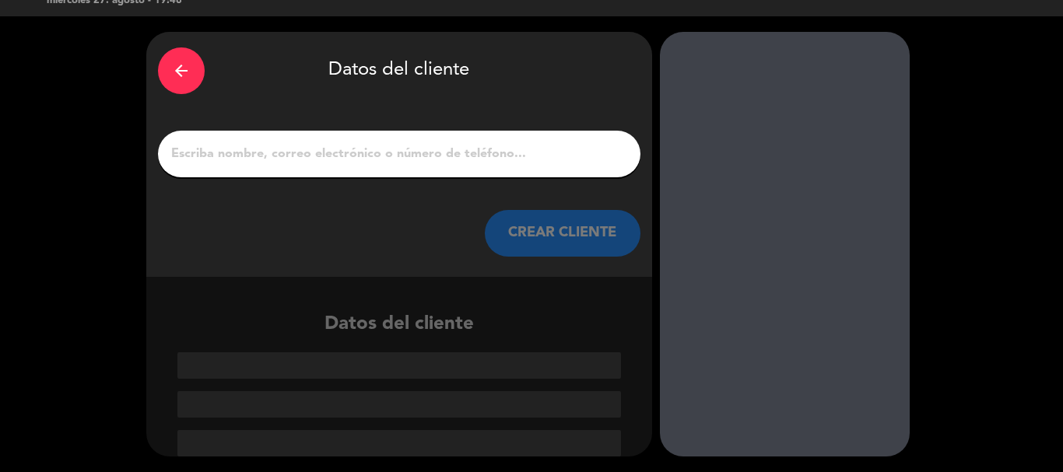
scroll to position [30, 0]
click at [526, 163] on input "1" at bounding box center [399, 154] width 459 height 22
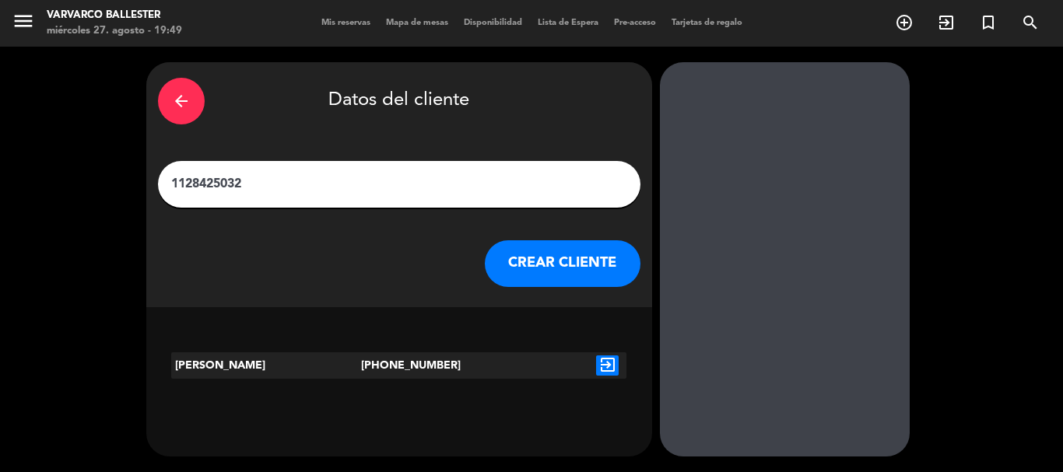
type input "1128425032"
click at [550, 255] on button "CREAR CLIENTE" at bounding box center [563, 263] width 156 height 47
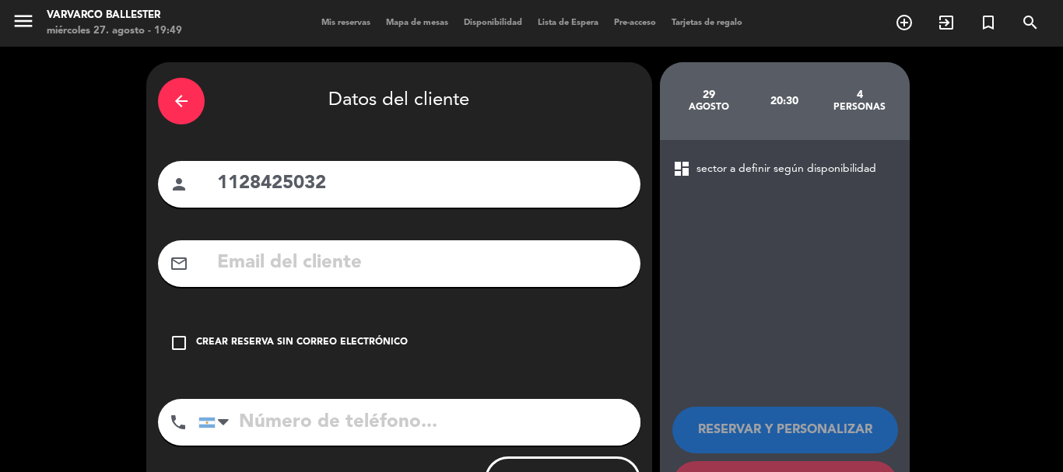
drag, startPoint x: 337, startPoint y: 184, endPoint x: 245, endPoint y: 187, distance: 91.8
click at [225, 183] on input "1128425032" at bounding box center [421, 184] width 413 height 32
drag, startPoint x: 259, startPoint y: 186, endPoint x: 222, endPoint y: 183, distance: 37.5
click at [225, 184] on input "1128425032" at bounding box center [421, 184] width 413 height 32
drag, startPoint x: 218, startPoint y: 180, endPoint x: 300, endPoint y: 181, distance: 82.5
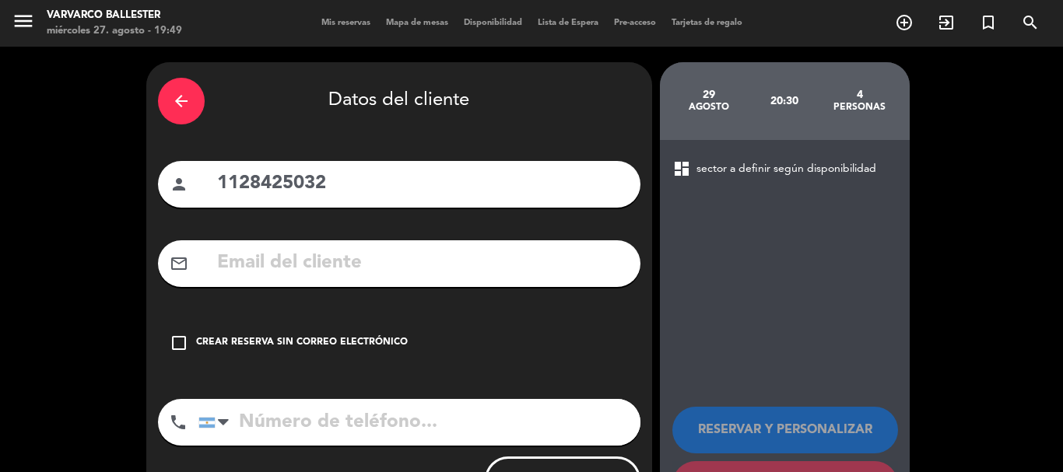
click at [350, 181] on input "1128425032" at bounding box center [421, 184] width 413 height 32
click at [363, 425] on input "tel" at bounding box center [419, 422] width 442 height 47
paste input "1128425032"
type input "1128425032"
click at [450, 184] on input "text" at bounding box center [421, 184] width 413 height 32
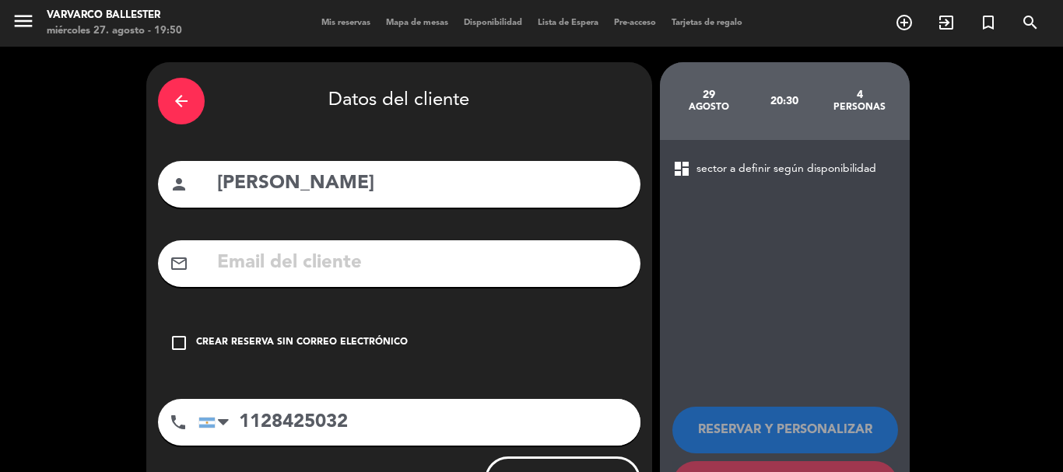
type input "[PERSON_NAME]"
click at [326, 347] on div "Crear reserva sin correo electrónico" at bounding box center [302, 343] width 212 height 16
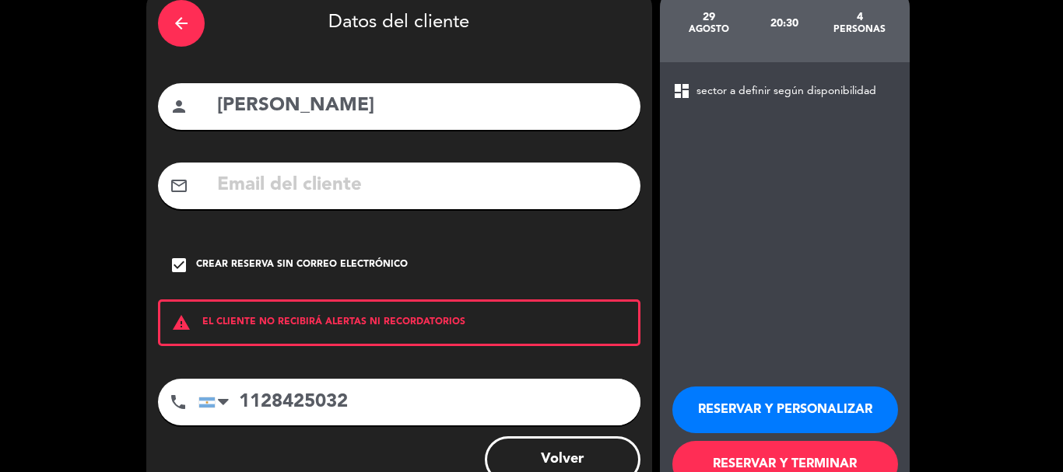
scroll to position [128, 0]
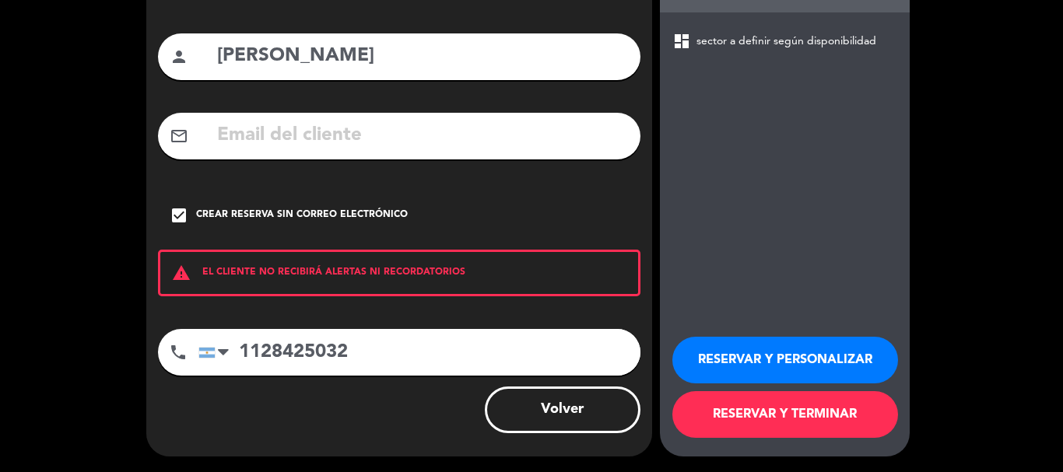
click at [753, 422] on button "RESERVAR Y TERMINAR" at bounding box center [785, 414] width 226 height 47
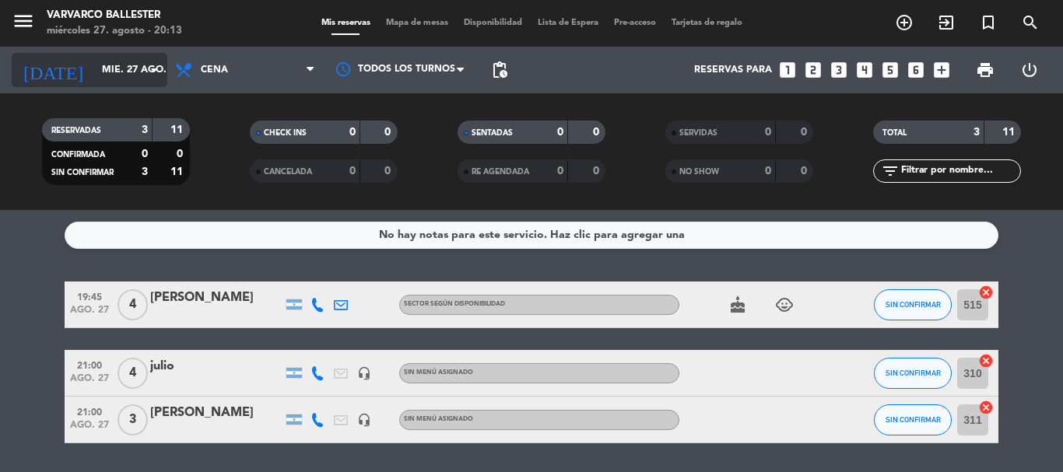
click at [121, 64] on input "mié. 27 ago." at bounding box center [159, 70] width 131 height 26
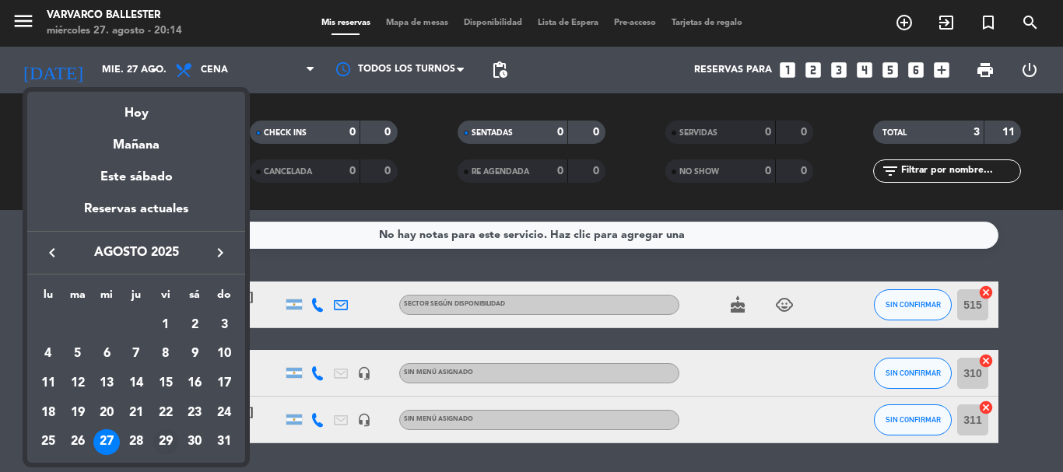
click at [162, 434] on div "29" at bounding box center [165, 442] width 26 height 26
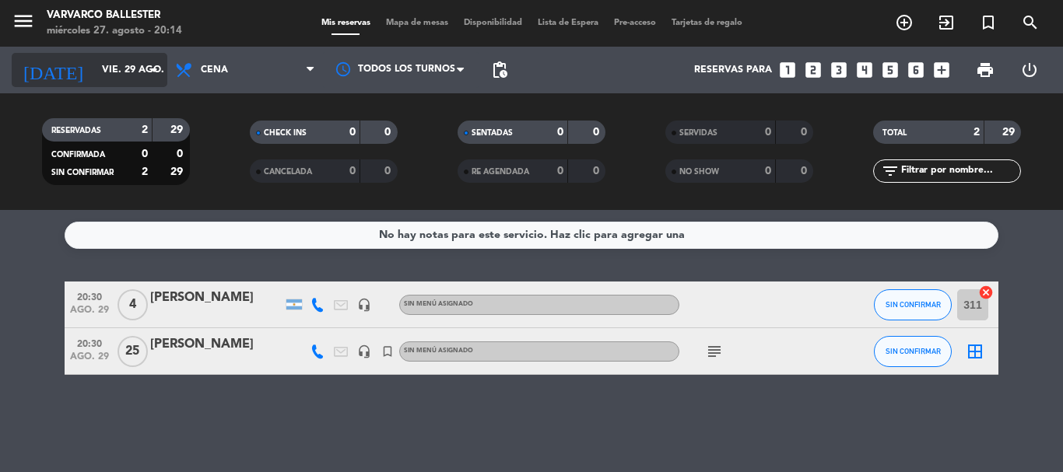
click at [125, 65] on input "vie. 29 ago." at bounding box center [159, 70] width 131 height 26
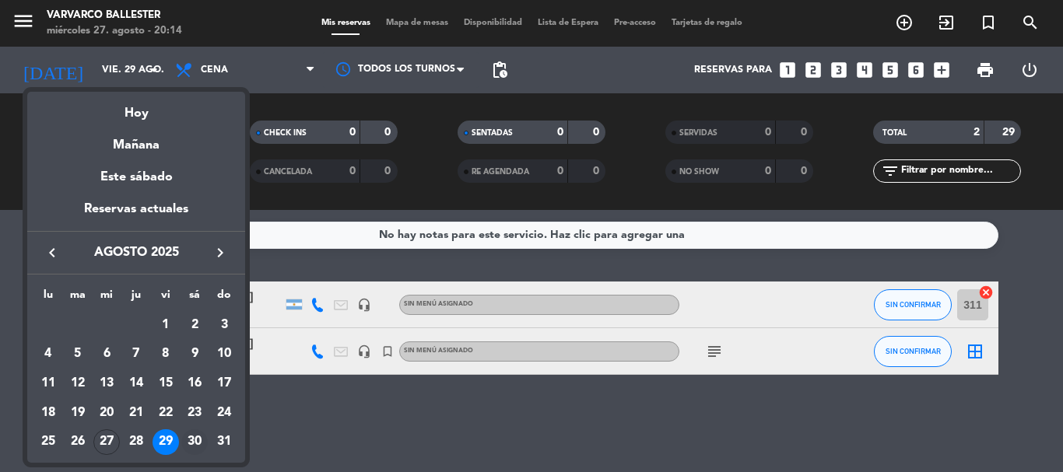
click at [202, 436] on div "30" at bounding box center [194, 442] width 26 height 26
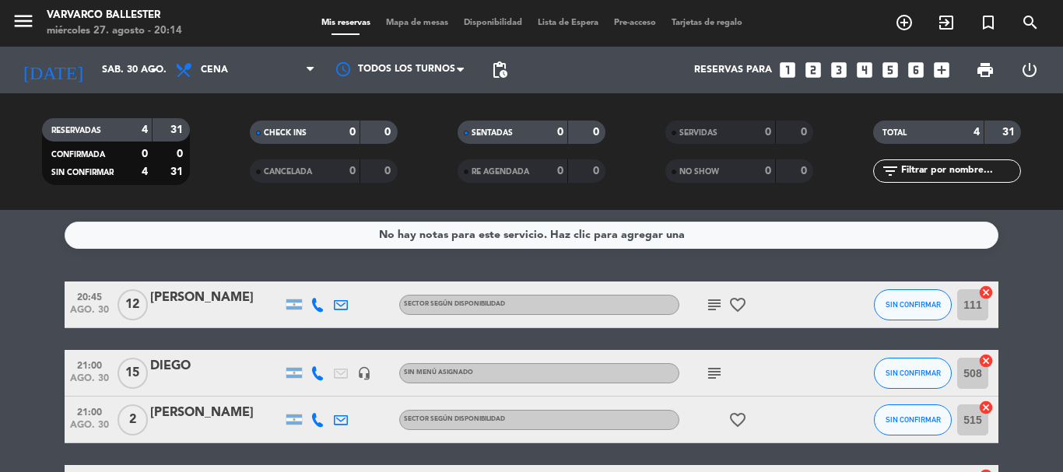
scroll to position [78, 0]
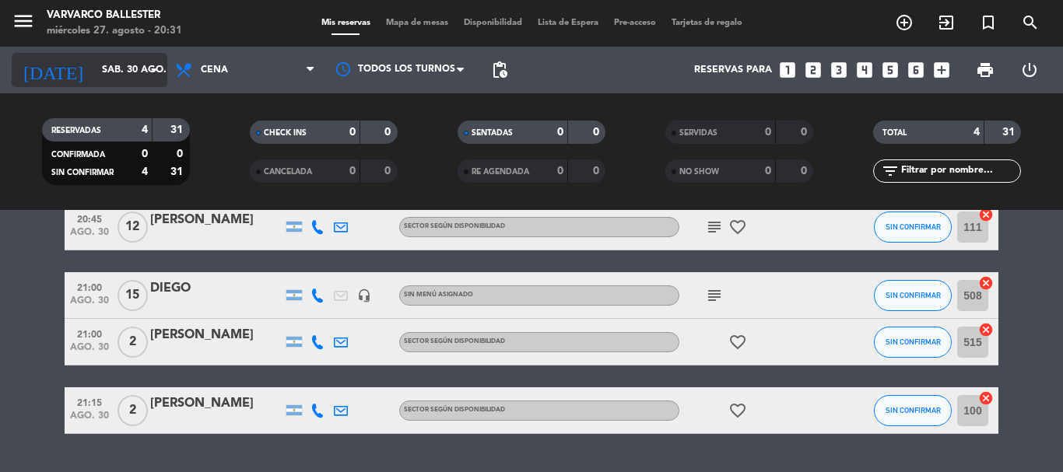
click at [107, 83] on div "[DATE] sáb. 30 ago. arrow_drop_down" at bounding box center [90, 70] width 156 height 34
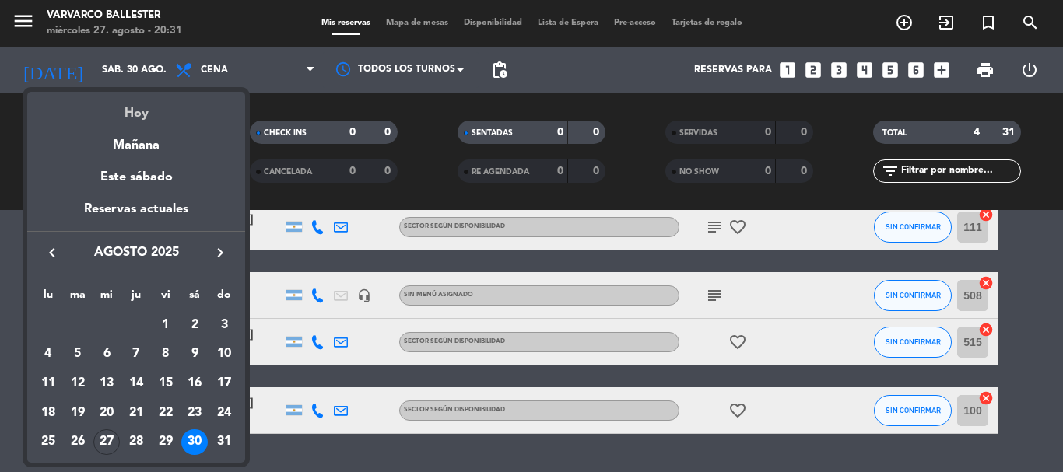
click at [133, 119] on div "Hoy" at bounding box center [136, 108] width 218 height 32
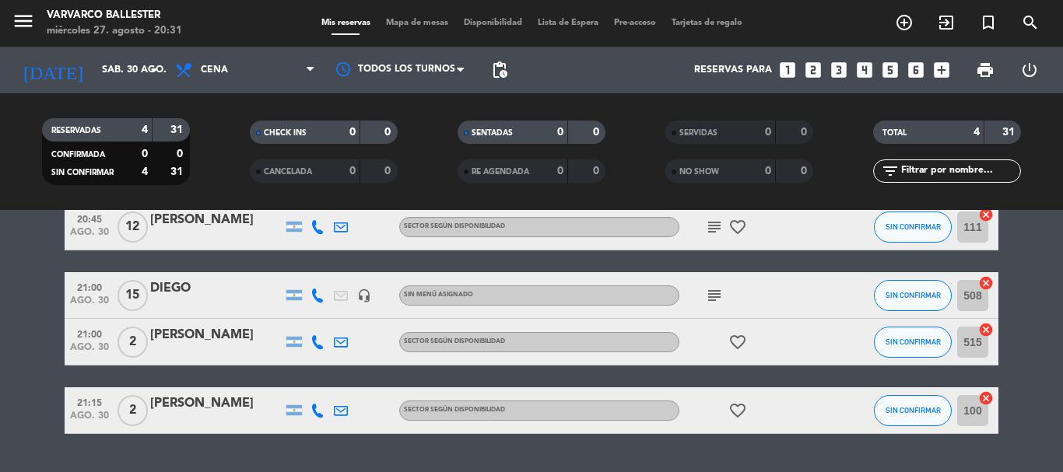
type input "mié. 27 ago."
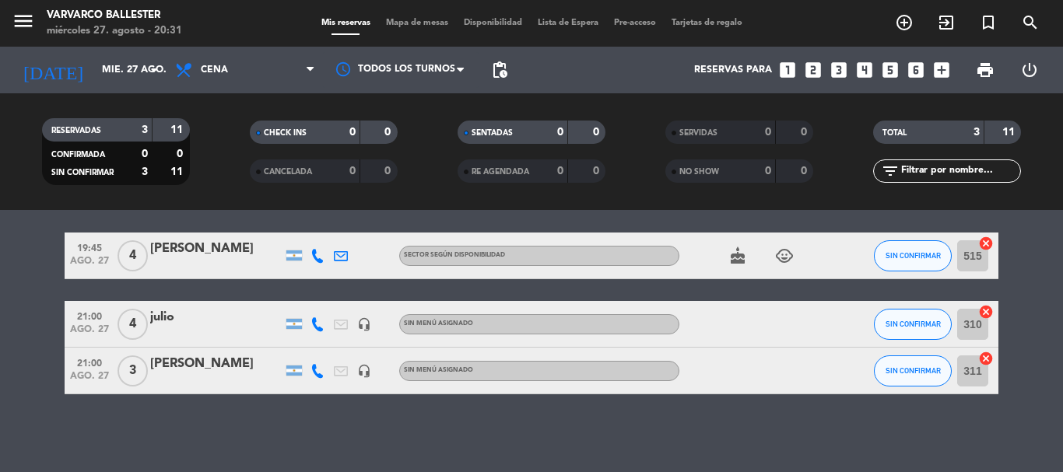
click at [738, 258] on icon "cake" at bounding box center [737, 256] width 19 height 19
click at [791, 253] on icon "child_care" at bounding box center [784, 256] width 19 height 19
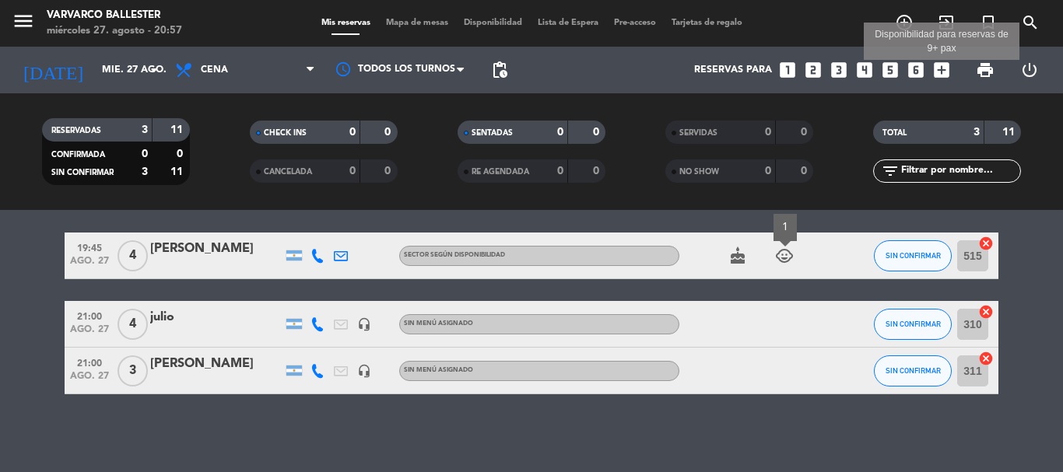
click at [937, 75] on icon "add_box" at bounding box center [941, 70] width 20 height 20
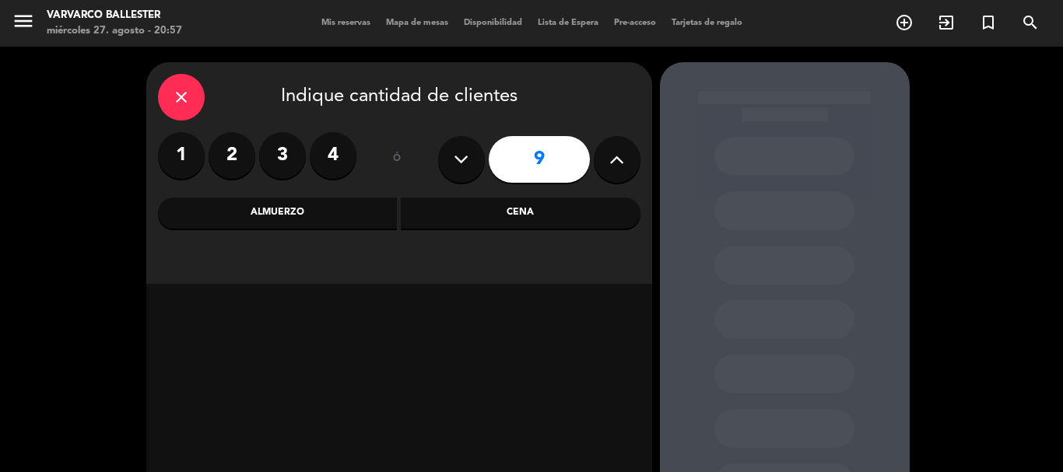
click at [613, 161] on icon at bounding box center [616, 159] width 15 height 23
type input "12"
click at [595, 198] on div "close Indique cantidad de clientes 1 2 3 4 ó 12 Almuerzo Cena" at bounding box center [399, 173] width 506 height 222
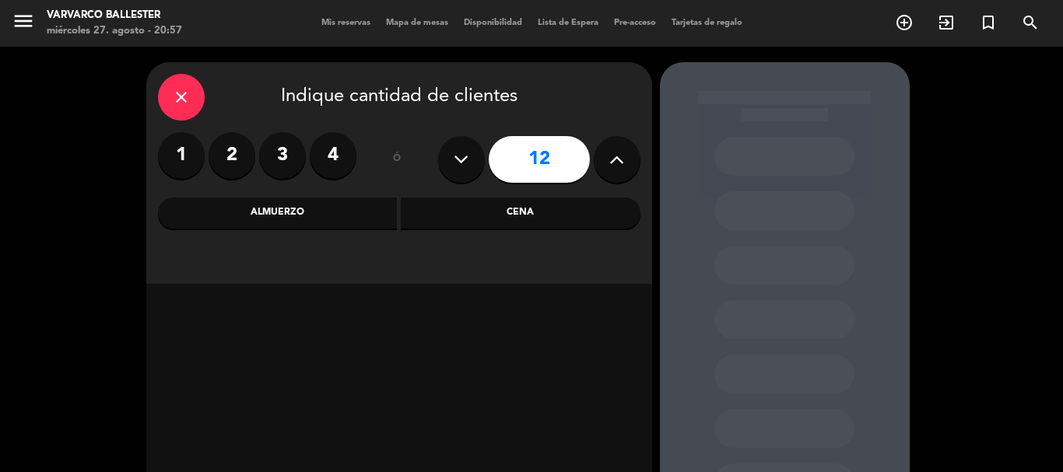
click at [597, 204] on div "Cena" at bounding box center [521, 213] width 240 height 31
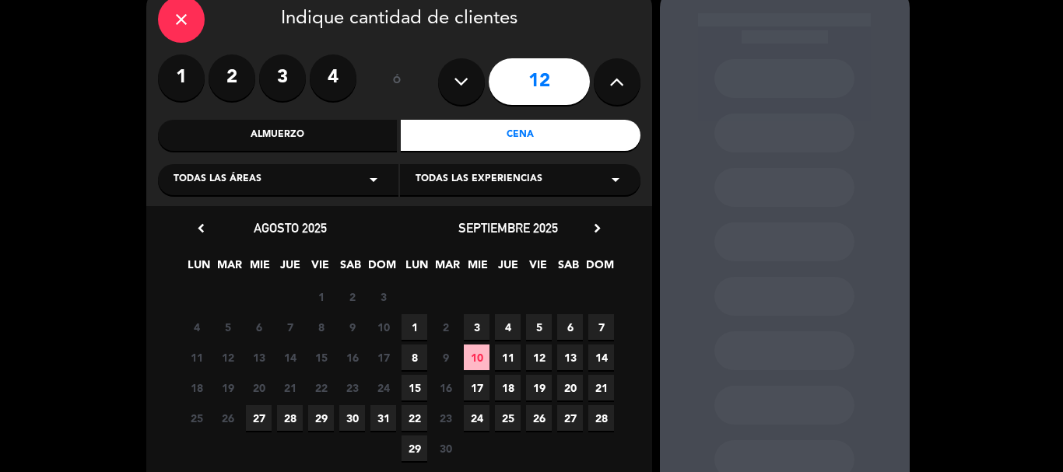
click at [499, 358] on span "11" at bounding box center [508, 358] width 26 height 26
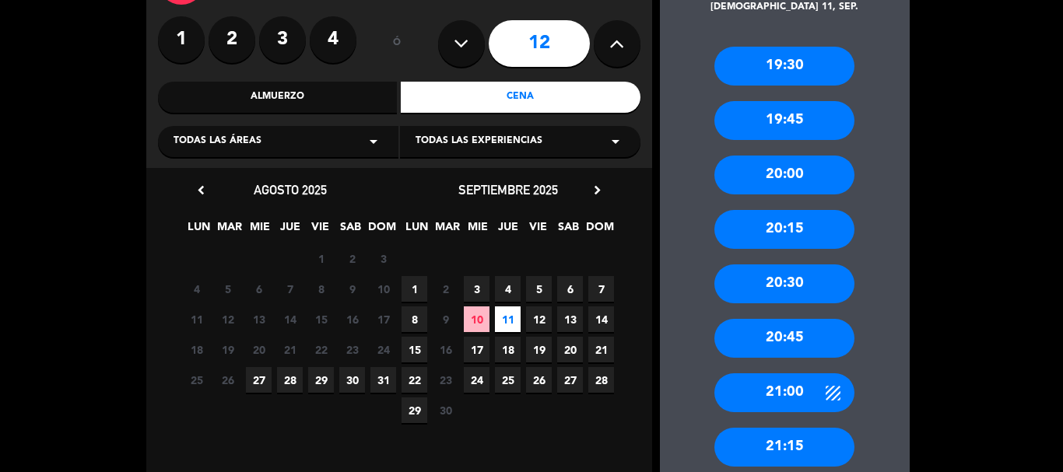
scroll to position [140, 0]
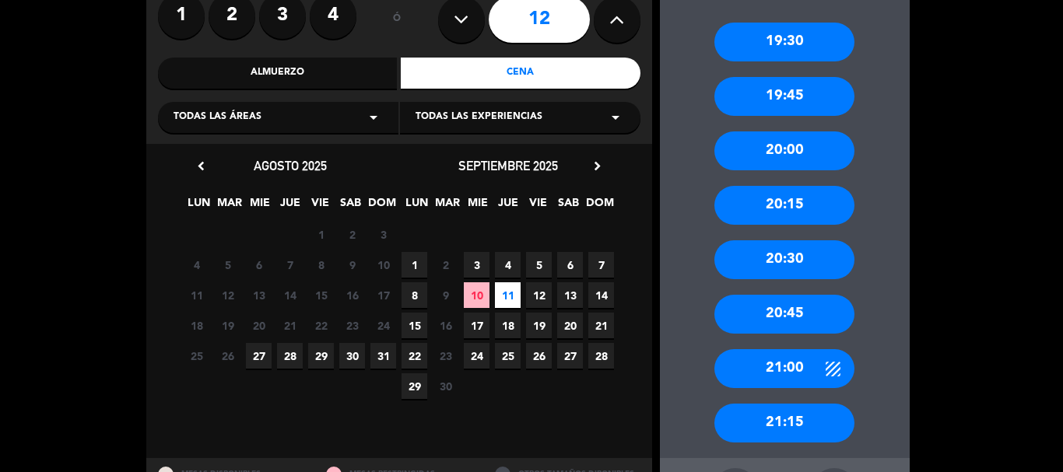
click at [809, 149] on div "20:00" at bounding box center [784, 150] width 140 height 39
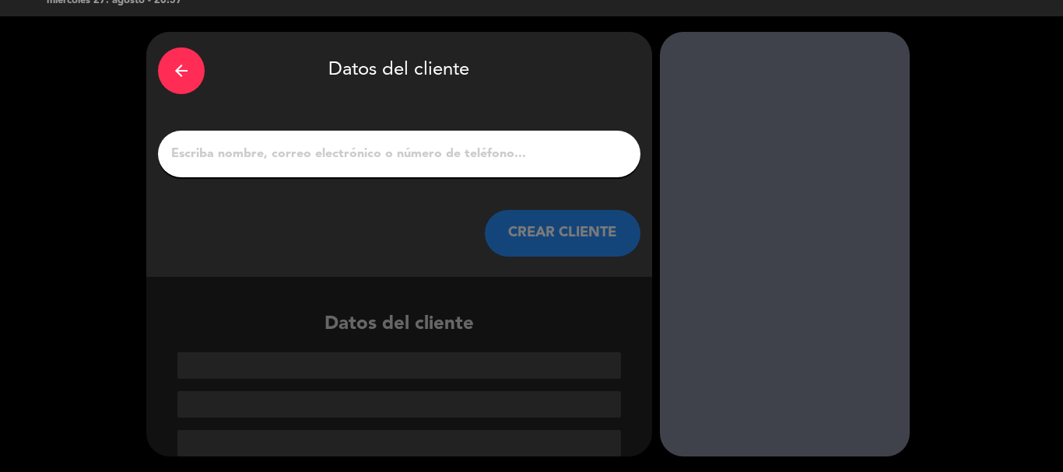
scroll to position [30, 0]
drag, startPoint x: 483, startPoint y: 167, endPoint x: 492, endPoint y: 154, distance: 16.2
click at [485, 164] on div at bounding box center [399, 154] width 482 height 47
click at [492, 154] on input "1" at bounding box center [399, 154] width 459 height 22
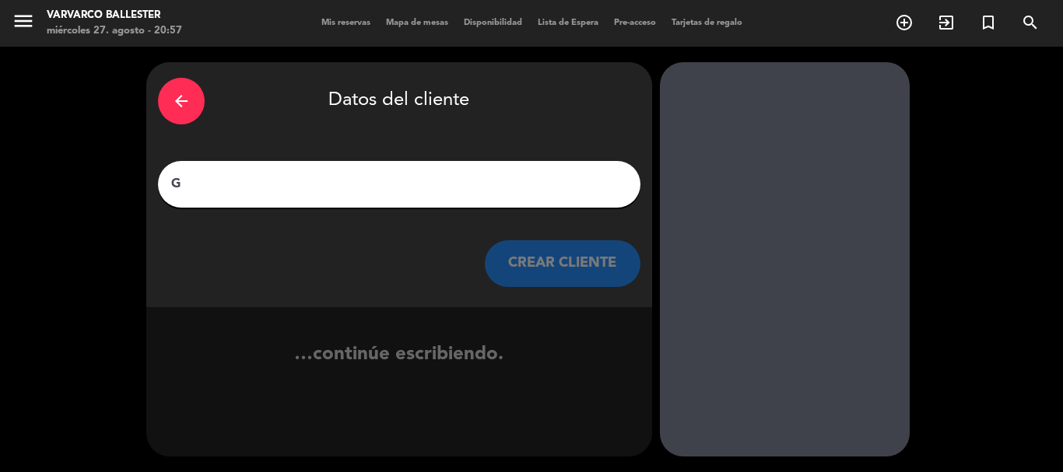
scroll to position [0, 0]
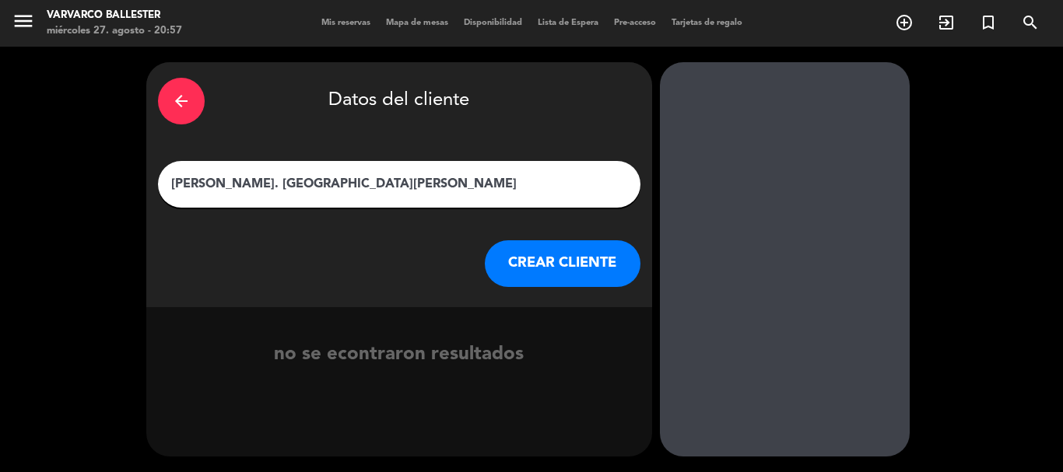
click at [358, 186] on input "[PERSON_NAME]. [GEOGRAPHIC_DATA][PERSON_NAME]" at bounding box center [399, 184] width 459 height 22
type input "[PERSON_NAME]. [GEOGRAPHIC_DATA][PERSON_NAME]"
click at [531, 258] on button "CREAR CLIENTE" at bounding box center [563, 263] width 156 height 47
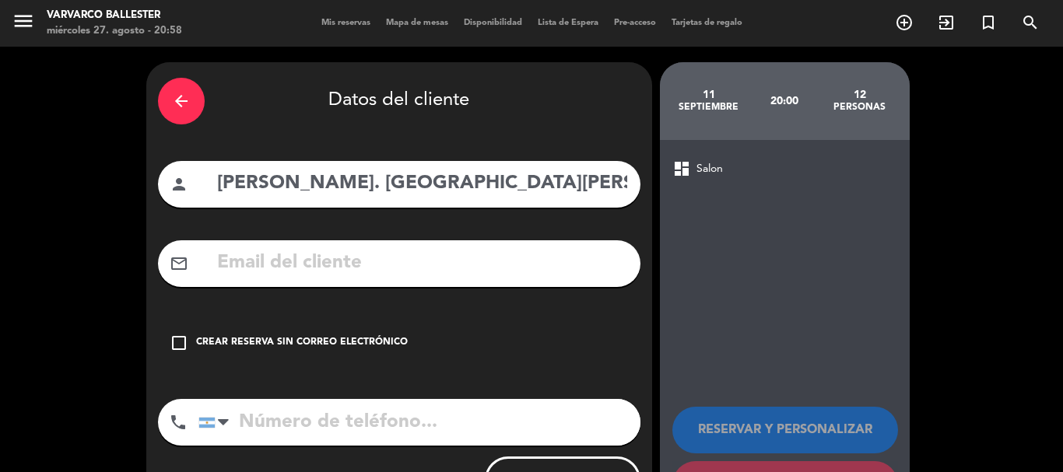
click at [364, 335] on div "check_box_outline_blank Crear reserva sin correo electrónico" at bounding box center [399, 343] width 482 height 47
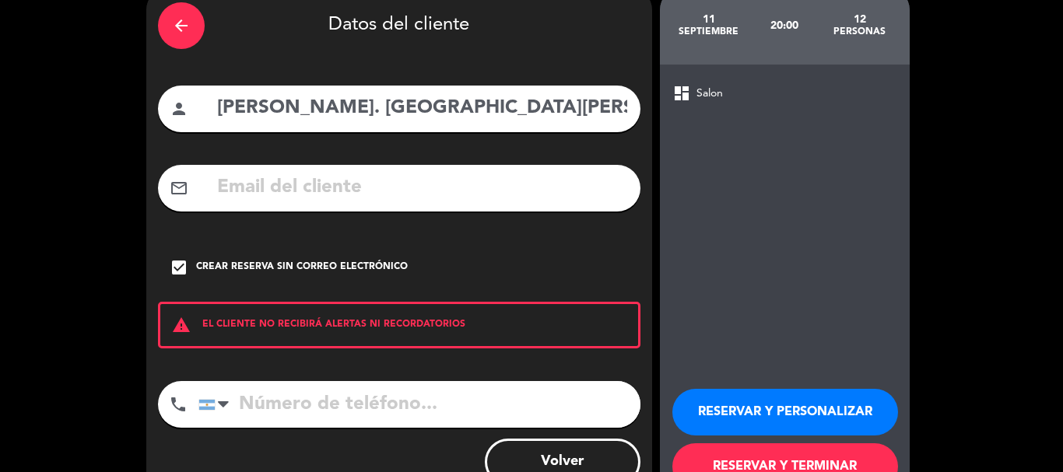
scroll to position [78, 0]
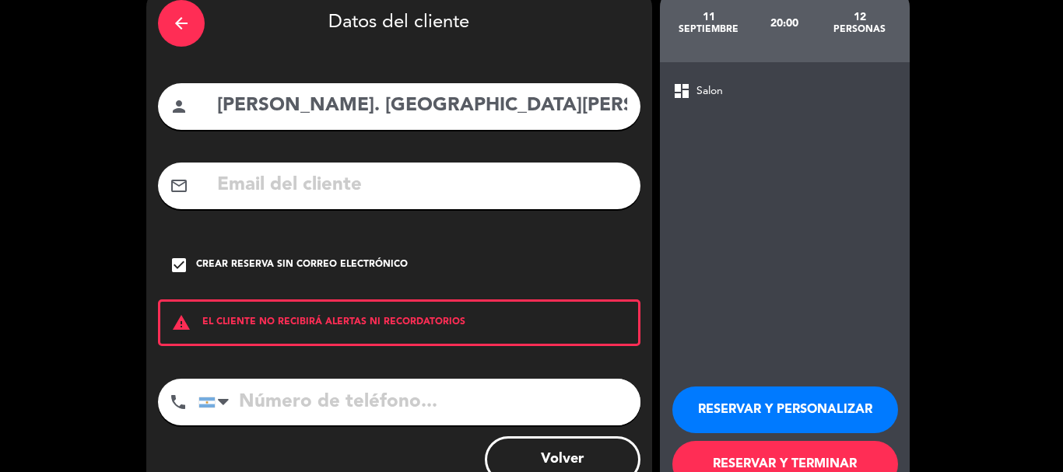
click at [389, 394] on input "tel" at bounding box center [419, 402] width 442 height 47
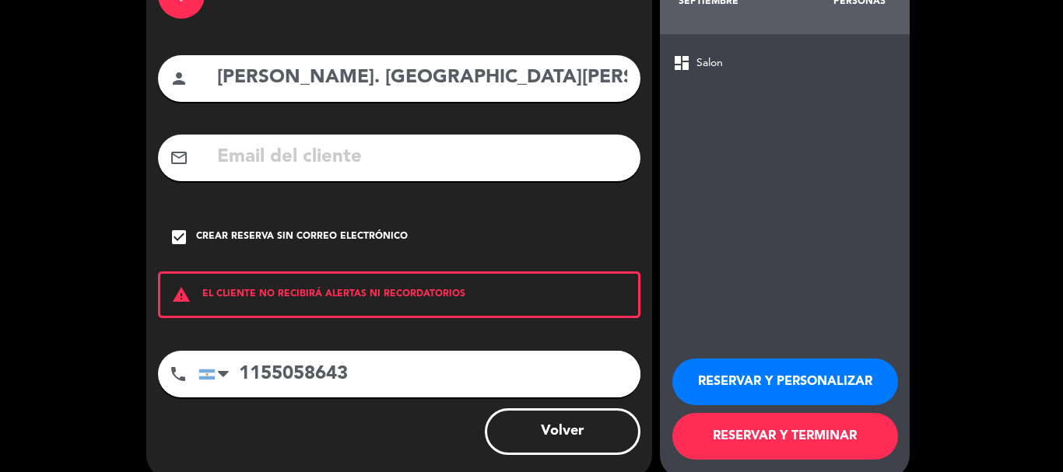
scroll to position [128, 0]
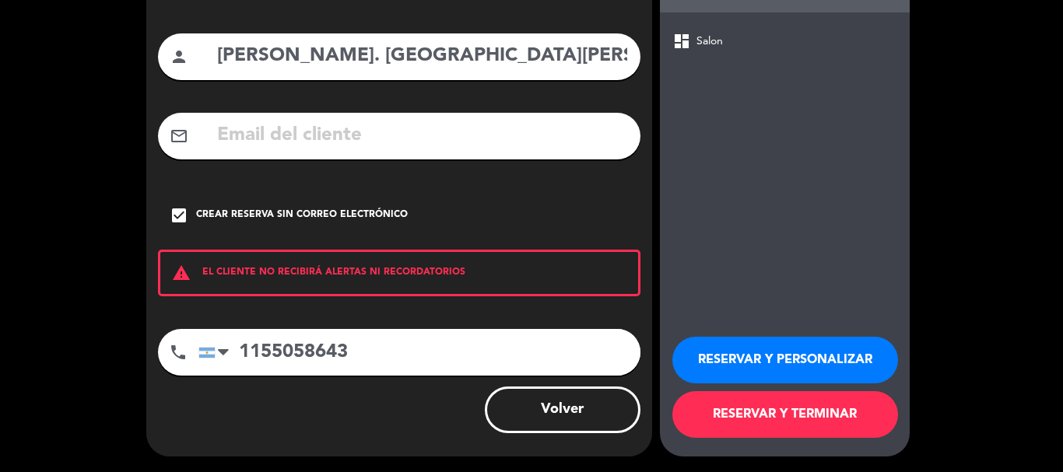
type input "1155058643"
click at [743, 412] on button "RESERVAR Y TERMINAR" at bounding box center [785, 414] width 226 height 47
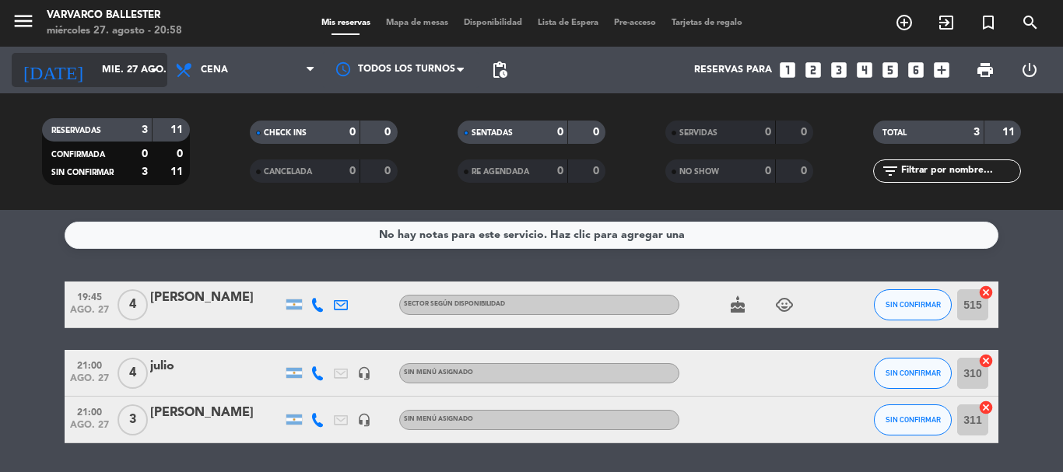
click at [124, 86] on div "[DATE] mié. 27 ago. arrow_drop_down" at bounding box center [90, 70] width 156 height 34
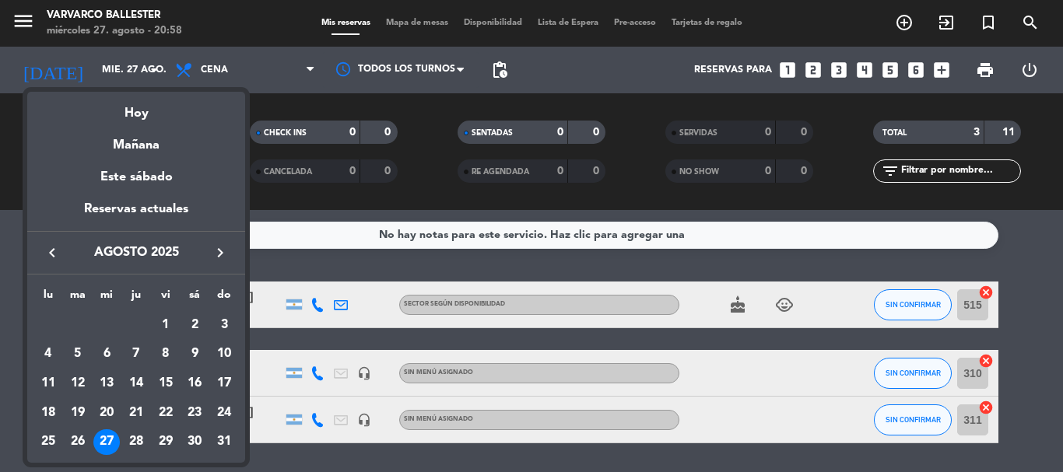
click at [222, 243] on button "keyboard_arrow_right" at bounding box center [220, 253] width 28 height 20
click at [142, 379] on div "11" at bounding box center [136, 383] width 26 height 26
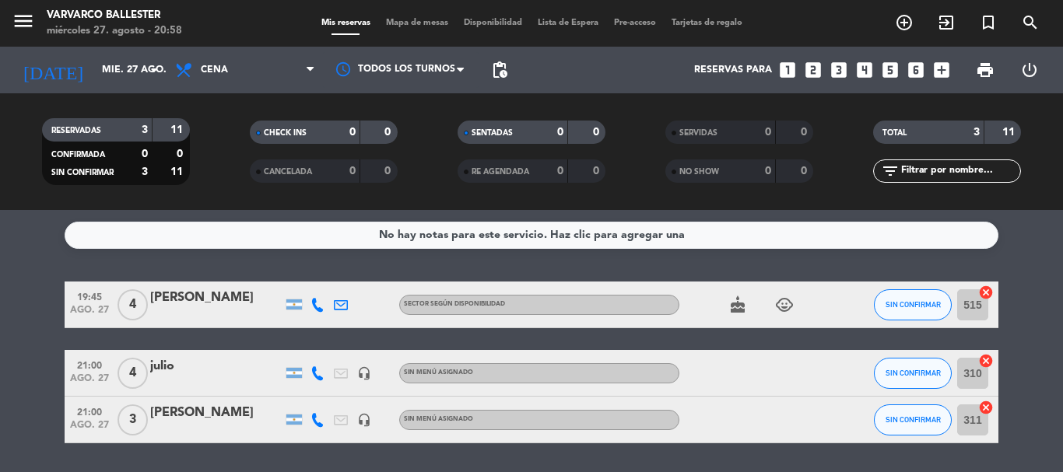
type input "[DEMOGRAPHIC_DATA] [DATE]"
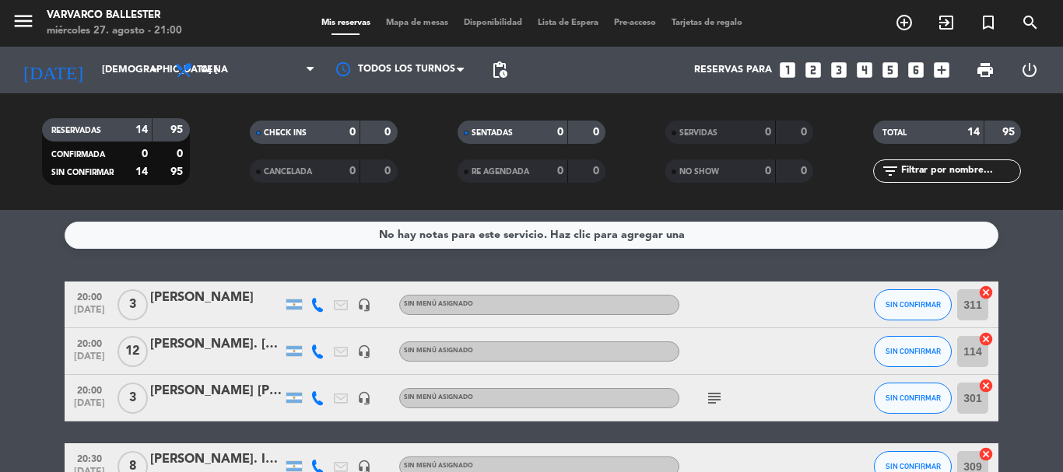
click at [808, 73] on icon "looks_two" at bounding box center [813, 70] width 20 height 20
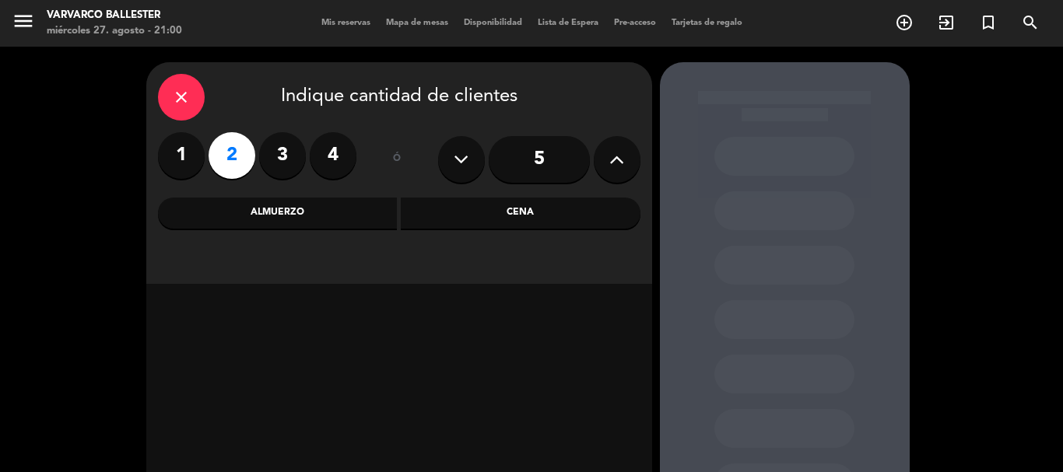
click at [500, 204] on div "Cena" at bounding box center [521, 213] width 240 height 31
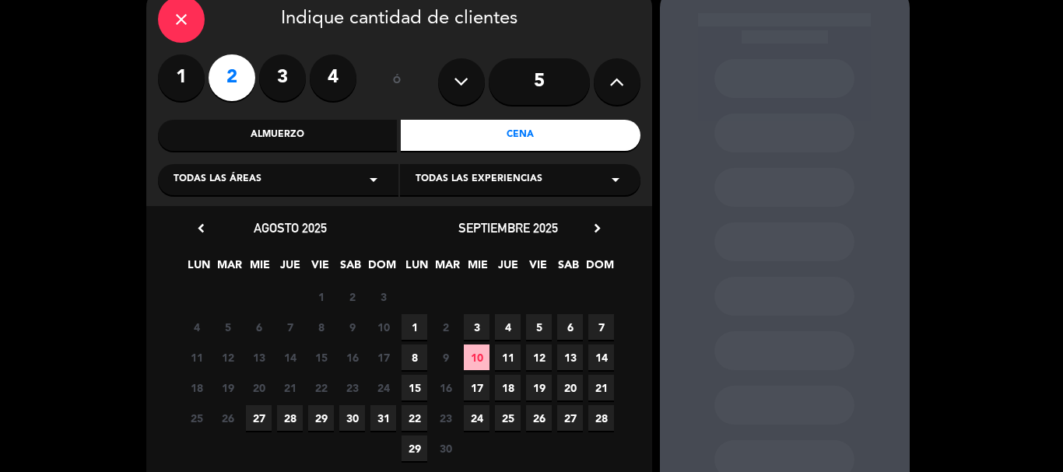
click at [505, 366] on span "11" at bounding box center [508, 358] width 26 height 26
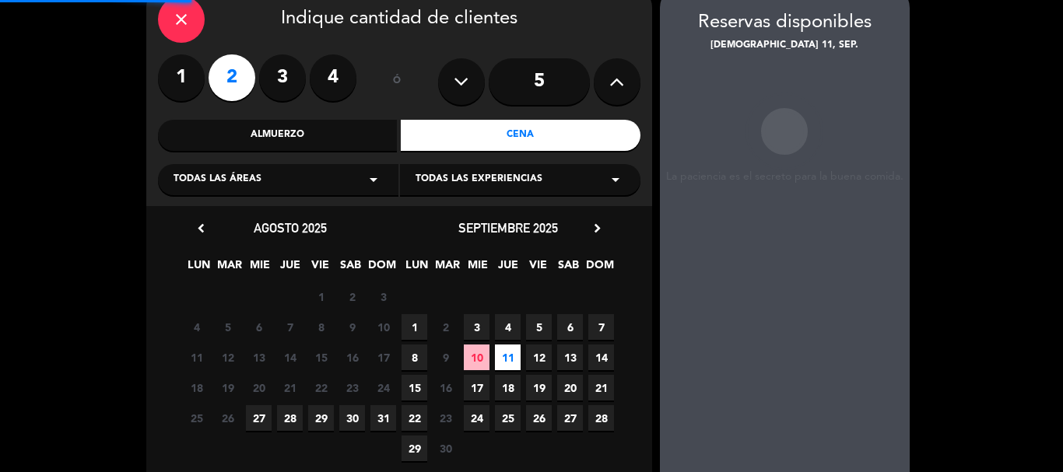
scroll to position [62, 0]
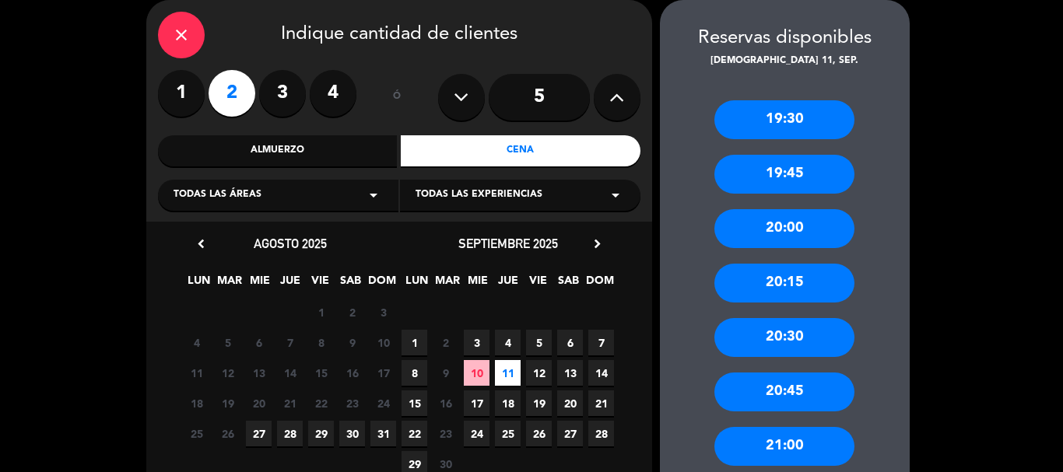
click at [788, 435] on div "21:00" at bounding box center [784, 446] width 140 height 39
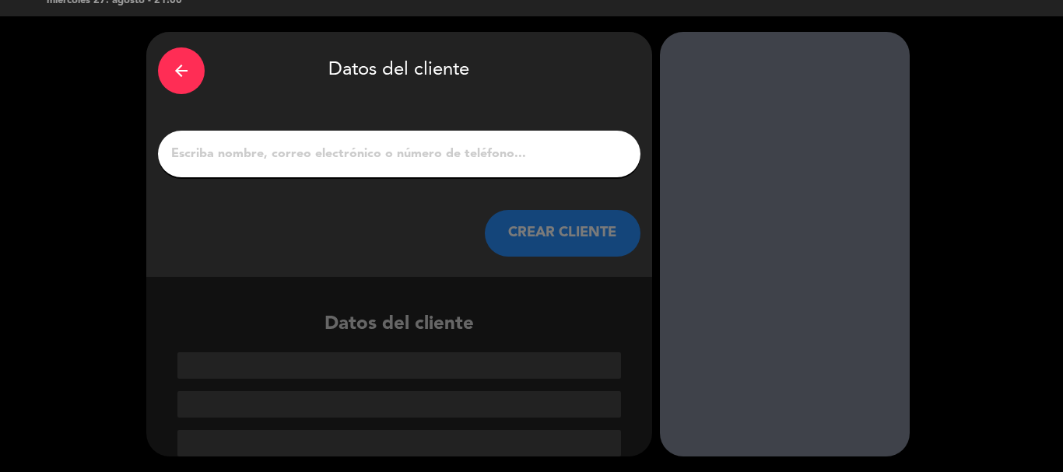
click at [461, 166] on div at bounding box center [399, 154] width 482 height 47
click at [461, 161] on input "1" at bounding box center [399, 154] width 459 height 22
paste input "[PERSON_NAME]"
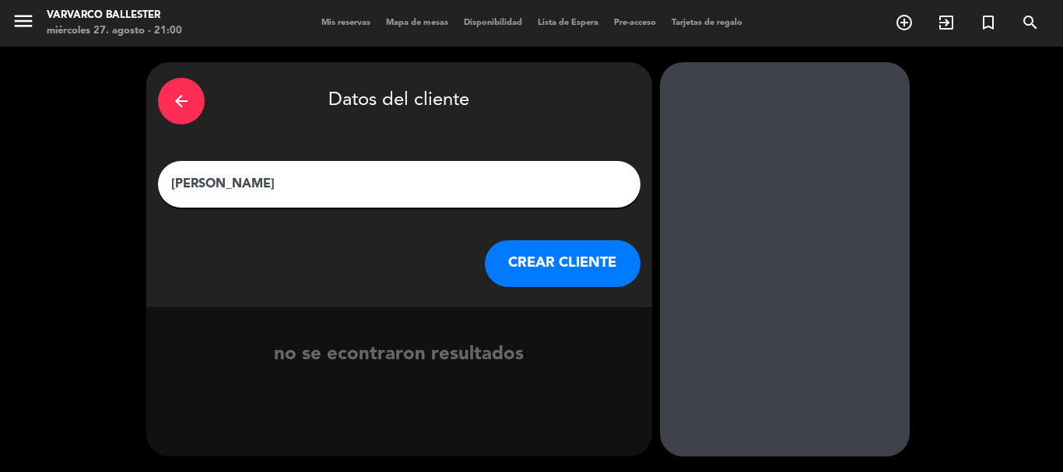
type input "[PERSON_NAME]"
click at [557, 274] on button "CREAR CLIENTE" at bounding box center [563, 263] width 156 height 47
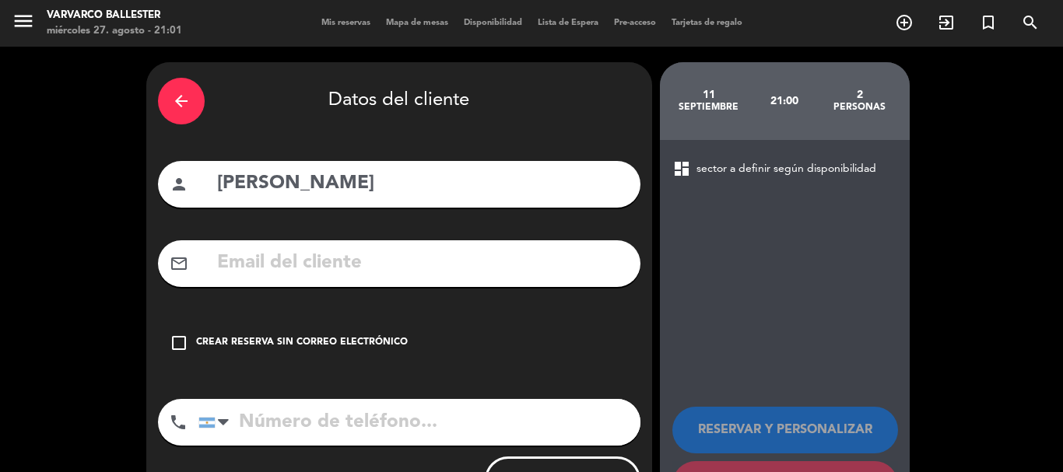
click at [314, 332] on div "check_box_outline_blank Crear reserva sin correo electrónico" at bounding box center [399, 343] width 482 height 47
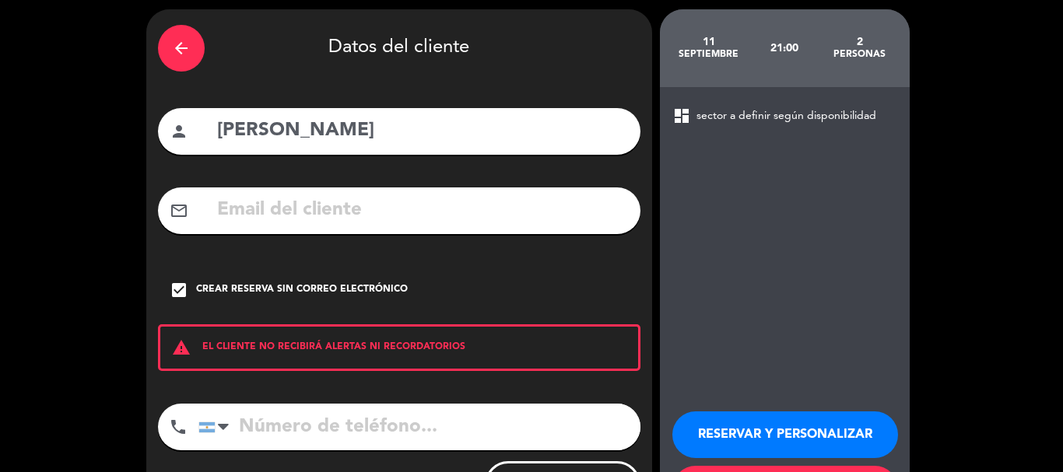
scroll to position [78, 0]
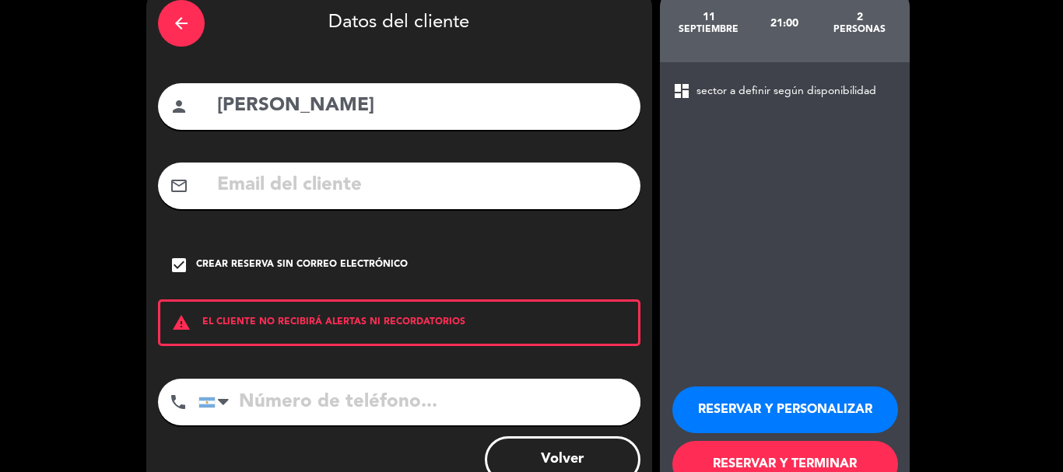
click at [331, 387] on input "tel" at bounding box center [419, 402] width 442 height 47
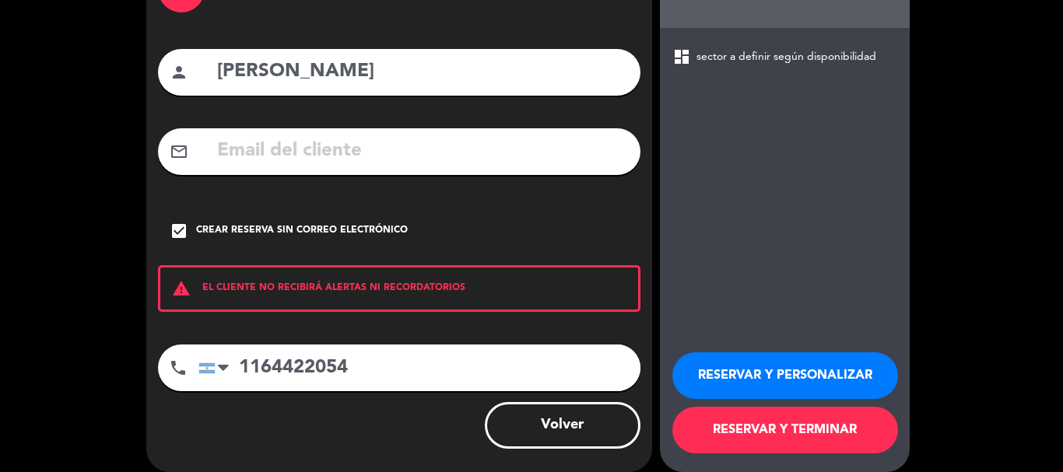
scroll to position [128, 0]
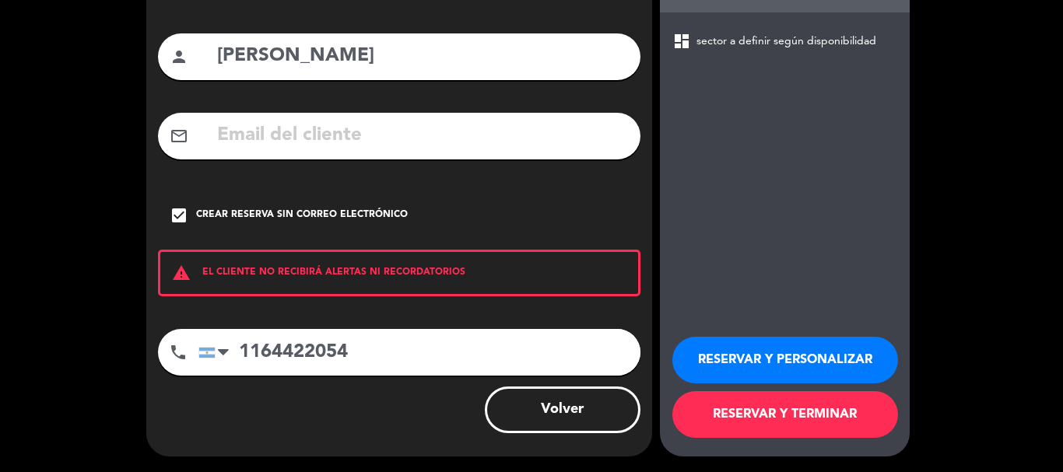
type input "1164422054"
click at [782, 423] on button "RESERVAR Y TERMINAR" at bounding box center [785, 414] width 226 height 47
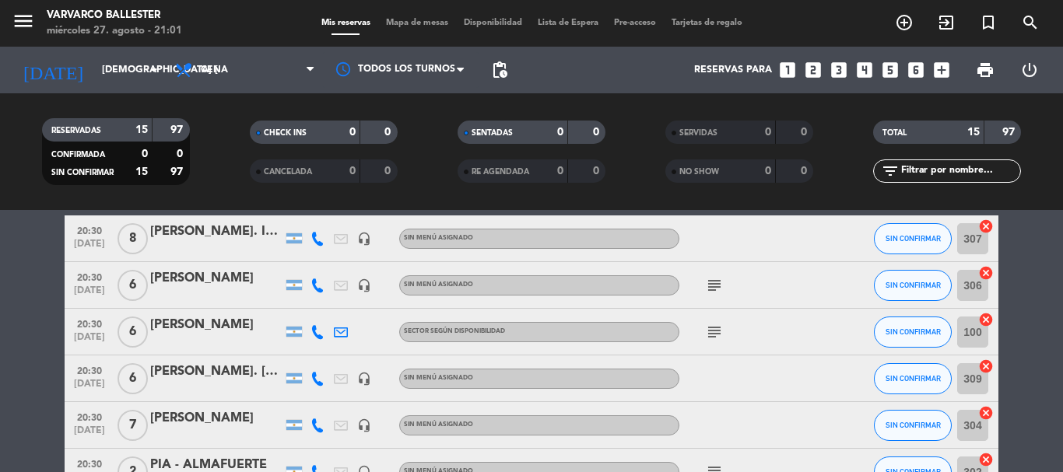
scroll to position [233, 0]
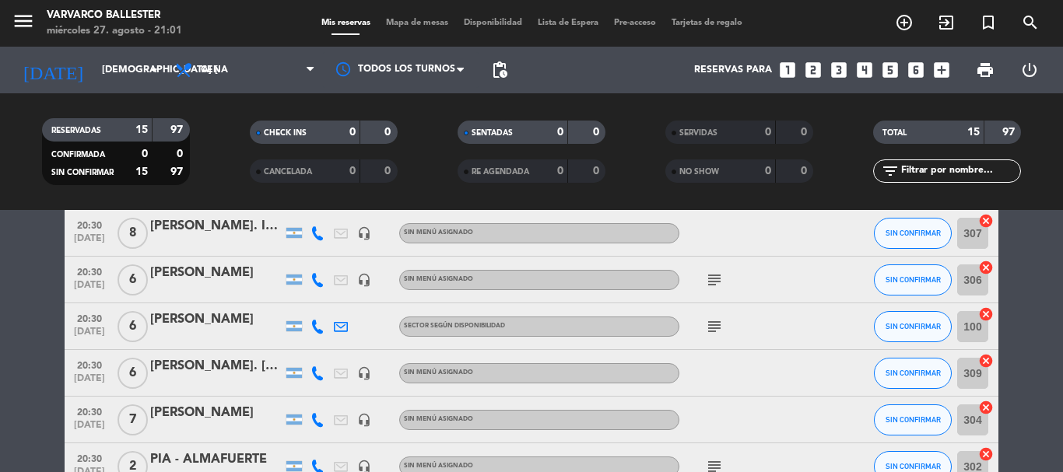
click at [706, 335] on icon "subject" at bounding box center [714, 326] width 19 height 19
click at [716, 280] on icon "subject" at bounding box center [714, 280] width 19 height 19
click at [712, 323] on icon "subject" at bounding box center [714, 326] width 19 height 19
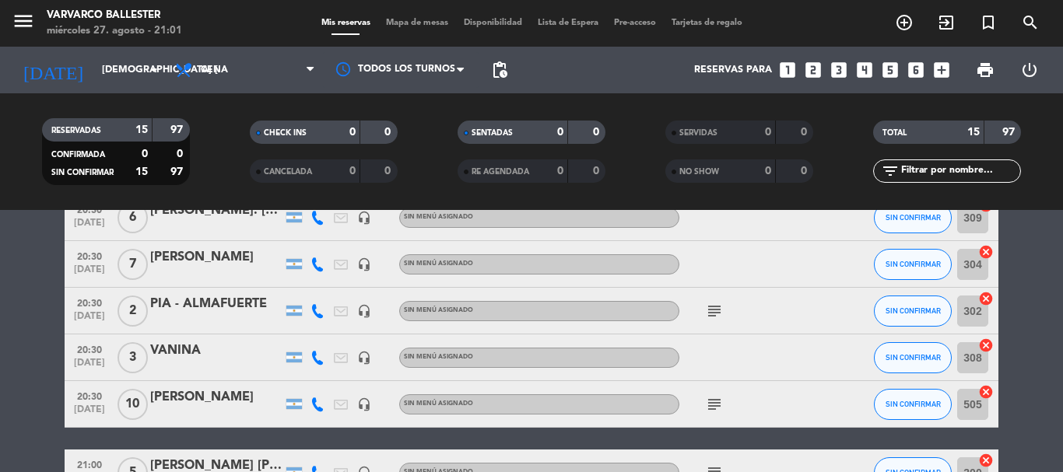
click at [713, 324] on div "subject" at bounding box center [749, 311] width 140 height 46
click at [717, 317] on icon "subject" at bounding box center [714, 311] width 19 height 19
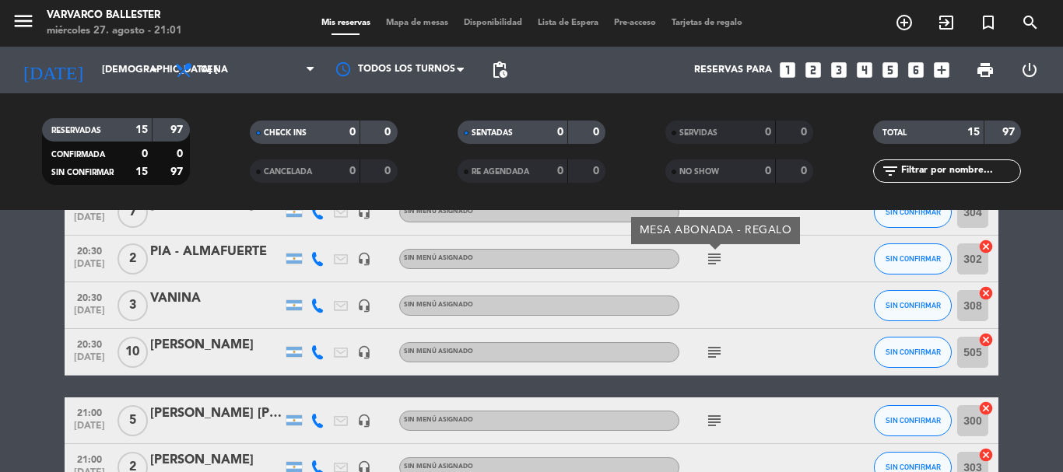
scroll to position [467, 0]
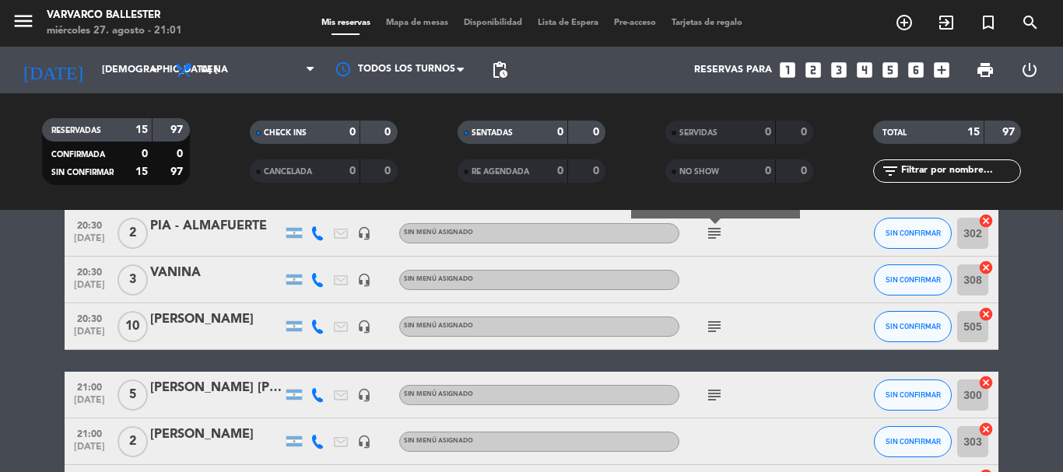
click at [713, 331] on icon "subject" at bounding box center [714, 326] width 19 height 19
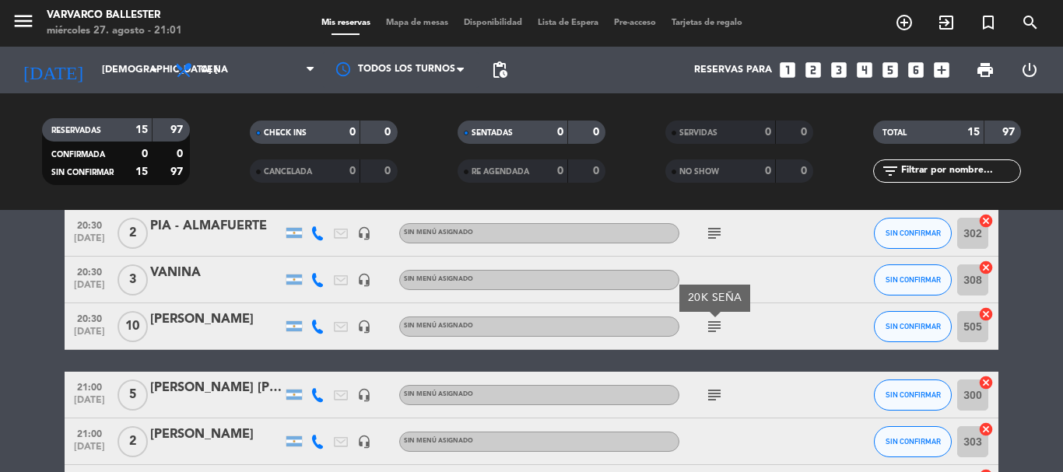
scroll to position [545, 0]
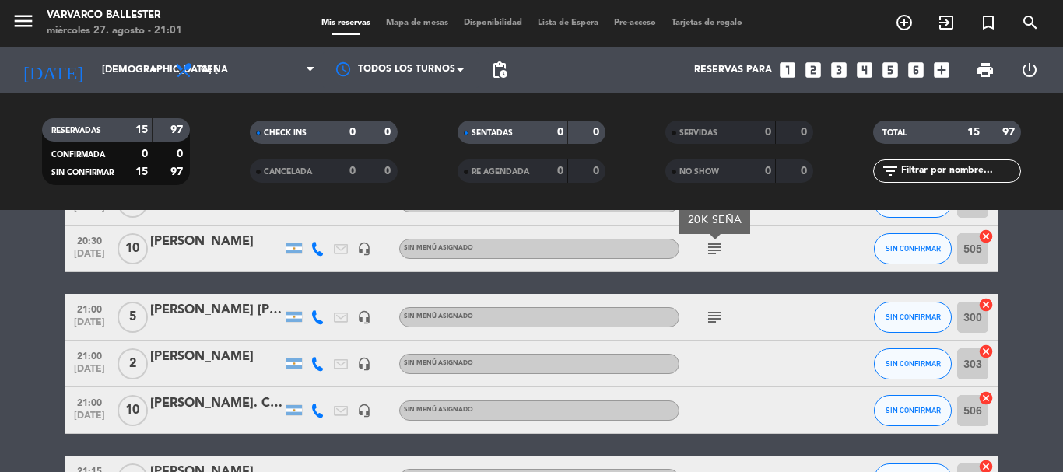
click at [715, 321] on icon "subject" at bounding box center [714, 317] width 19 height 19
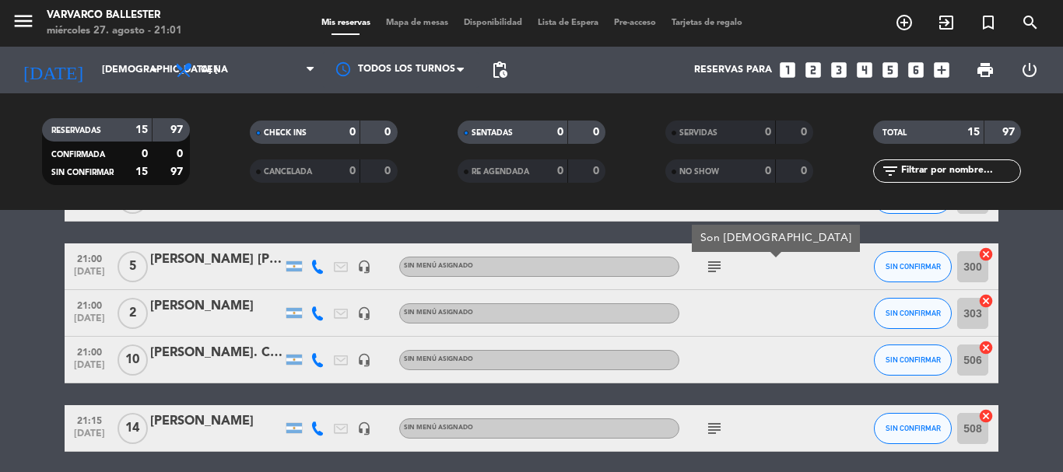
scroll to position [622, 0]
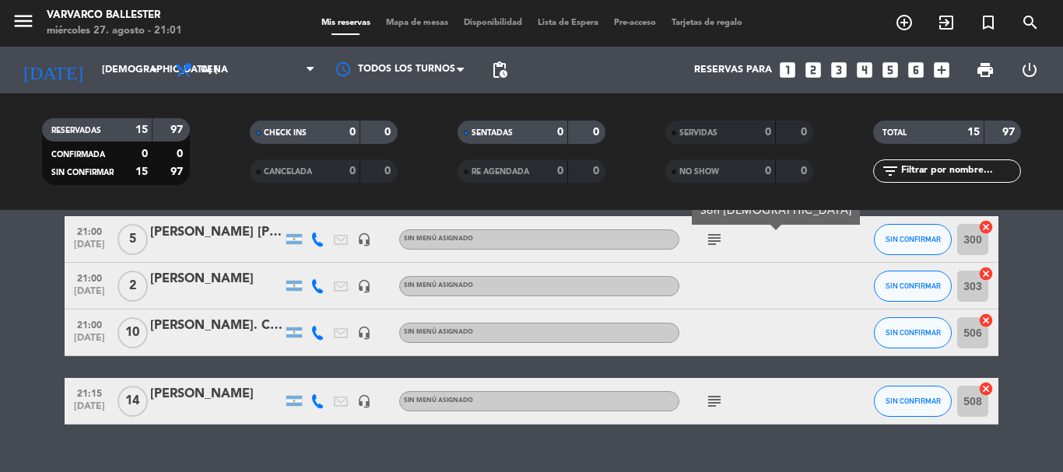
click at [720, 399] on icon "subject" at bounding box center [714, 401] width 19 height 19
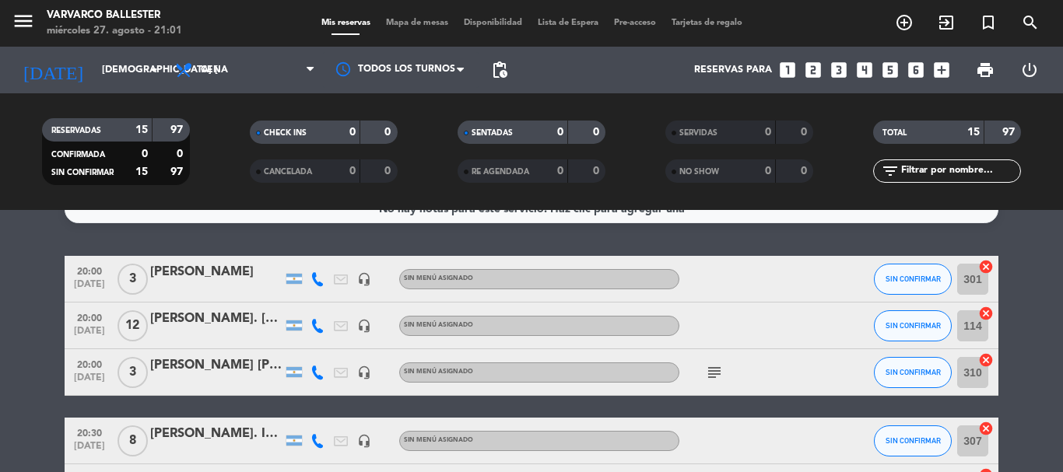
scroll to position [0, 0]
